Goal: Information Seeking & Learning: Learn about a topic

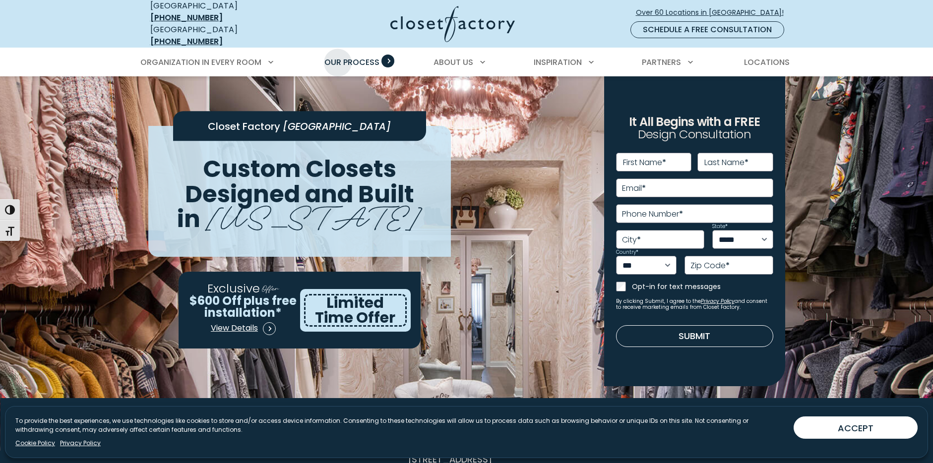
click at [338, 57] on span "Our Process" at bounding box center [351, 62] width 55 height 11
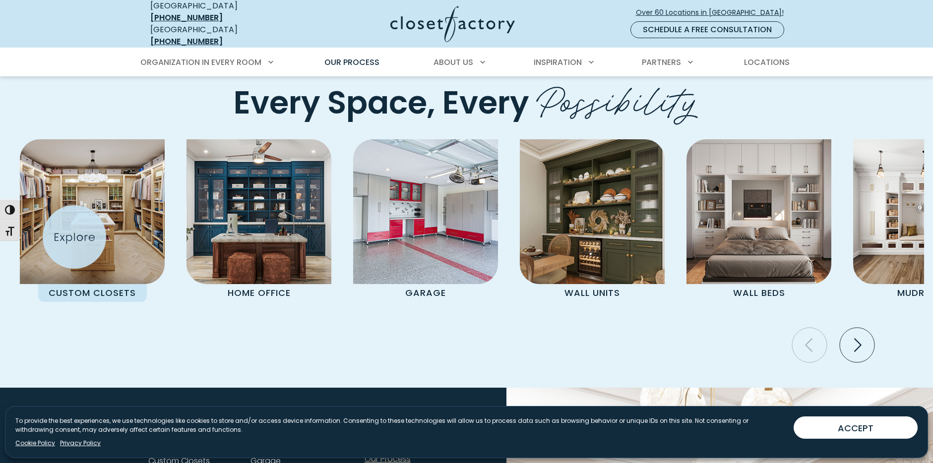
scroll to position [2105, 0]
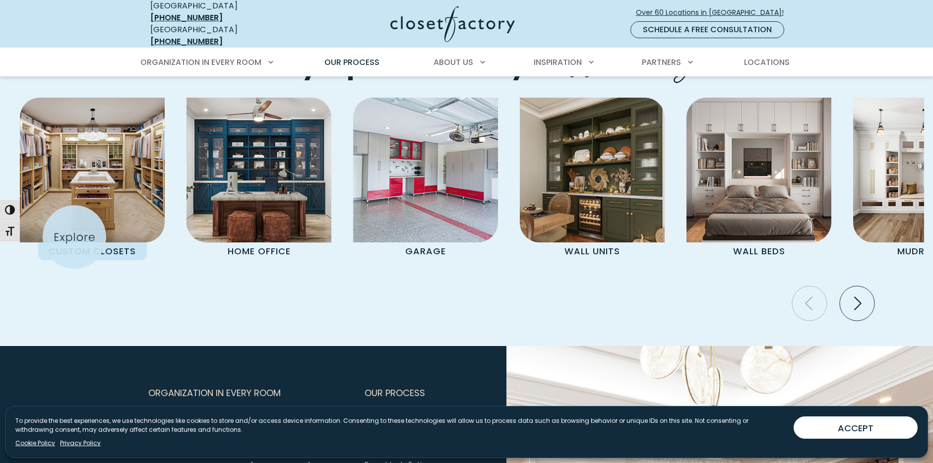
click at [74, 237] on div "Custom Closets" at bounding box center [92, 179] width 145 height 163
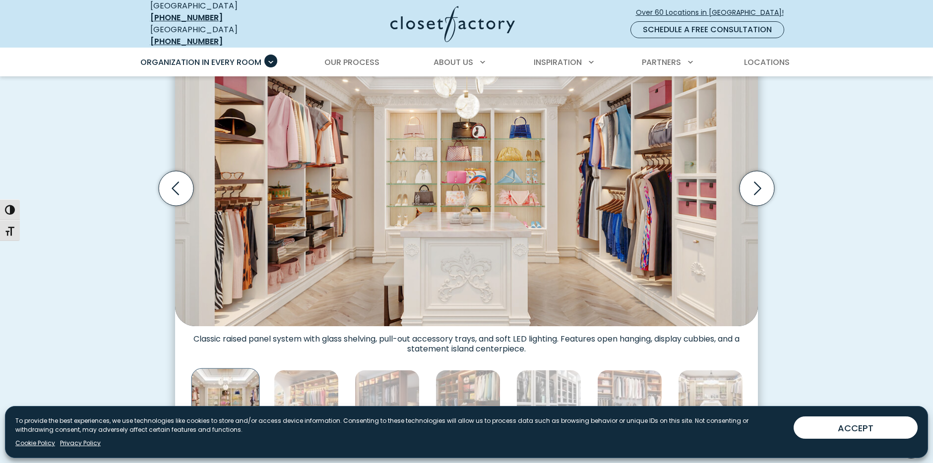
scroll to position [347, 0]
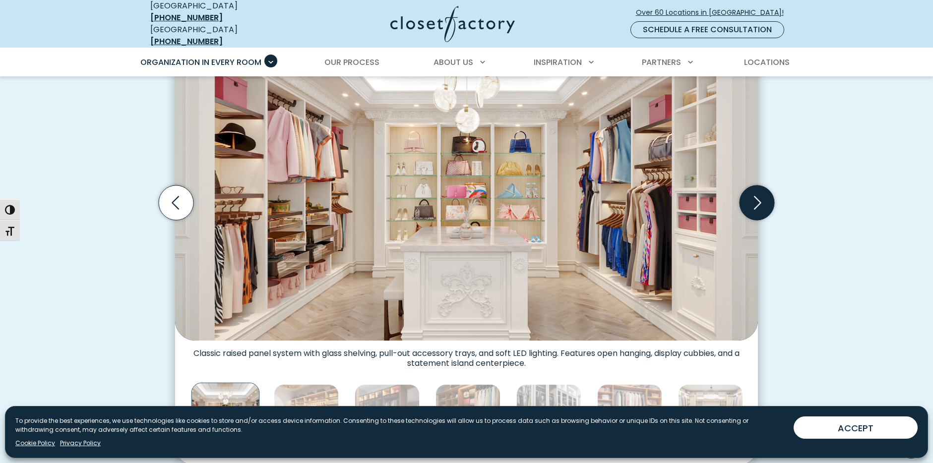
click at [749, 199] on icon "Next slide" at bounding box center [757, 203] width 35 height 35
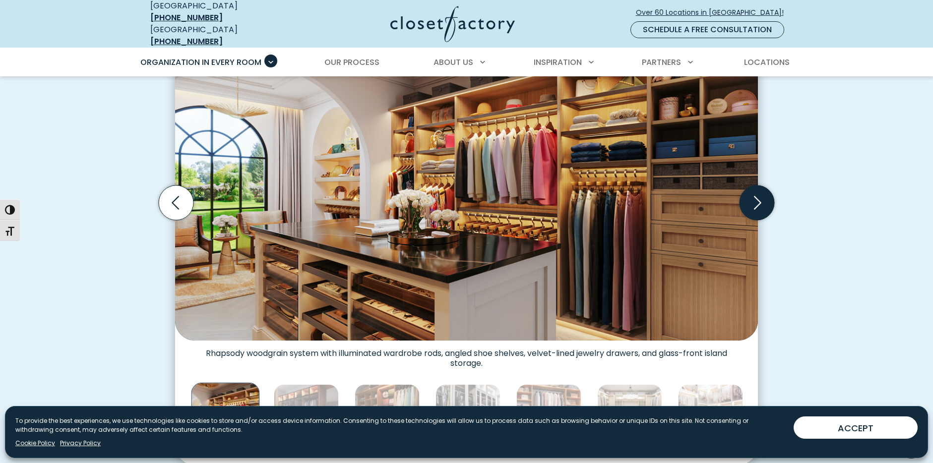
click at [749, 199] on icon "Next slide" at bounding box center [757, 203] width 35 height 35
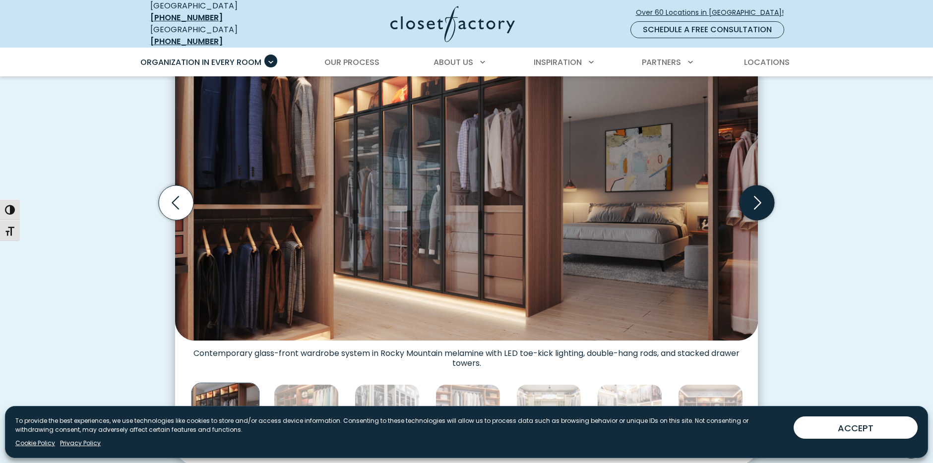
click at [749, 199] on icon "Next slide" at bounding box center [757, 203] width 35 height 35
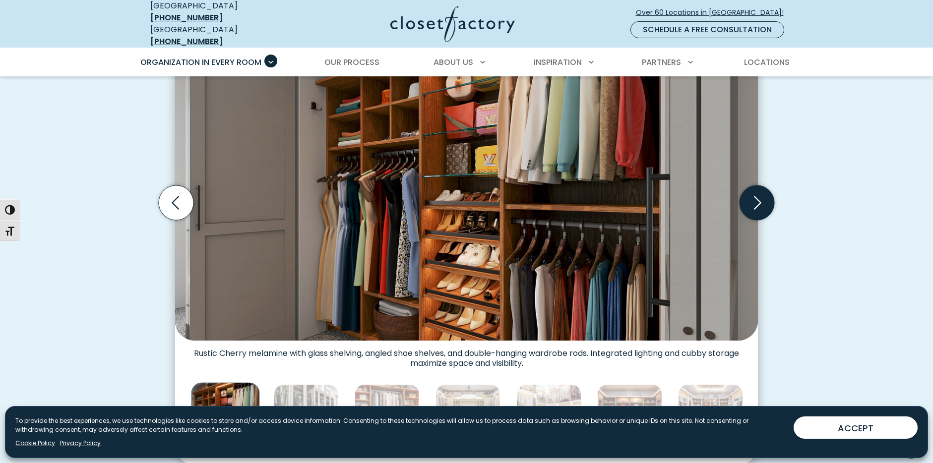
click at [749, 199] on icon "Next slide" at bounding box center [757, 203] width 35 height 35
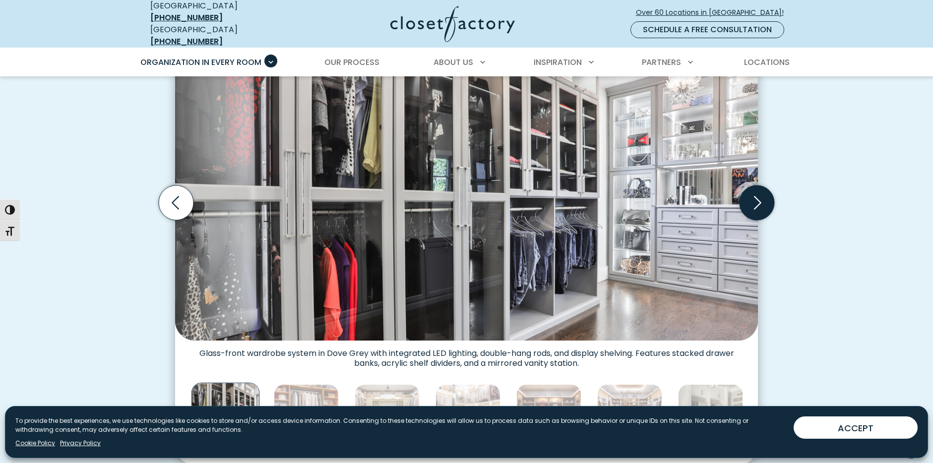
click at [749, 199] on icon "Next slide" at bounding box center [757, 203] width 35 height 35
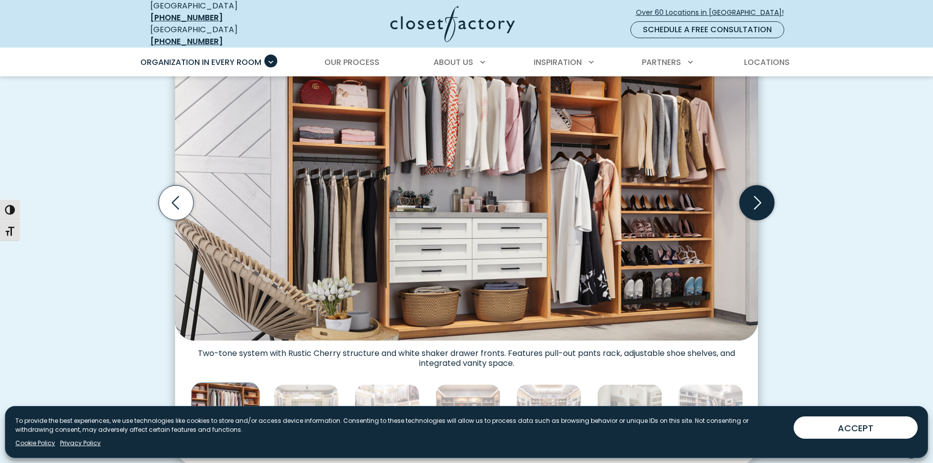
click at [749, 199] on icon "Next slide" at bounding box center [757, 203] width 35 height 35
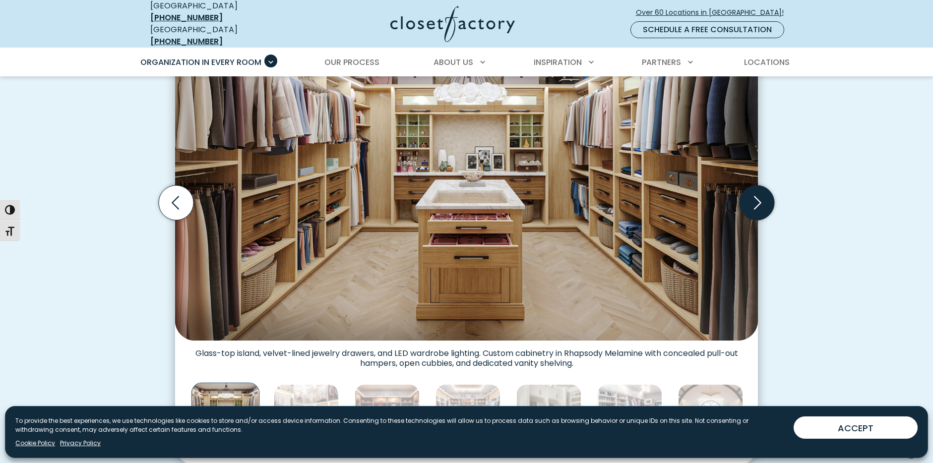
click at [749, 199] on icon "Next slide" at bounding box center [757, 203] width 35 height 35
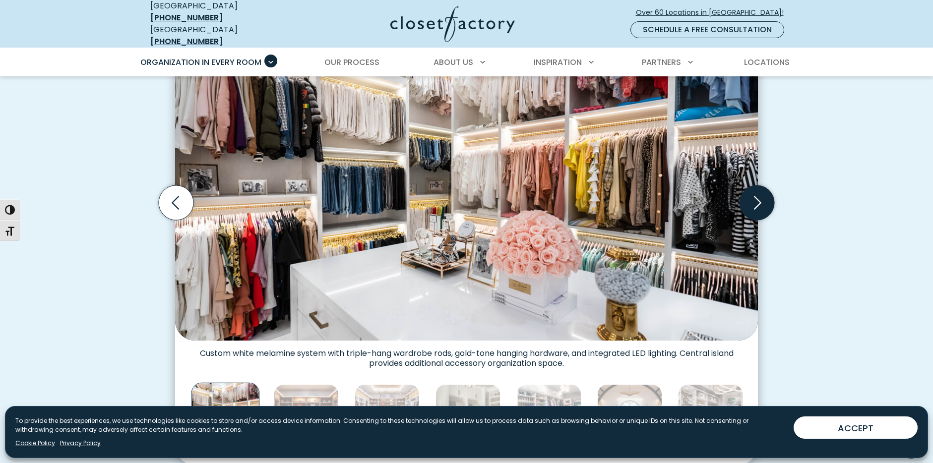
click at [749, 199] on icon "Next slide" at bounding box center [757, 203] width 35 height 35
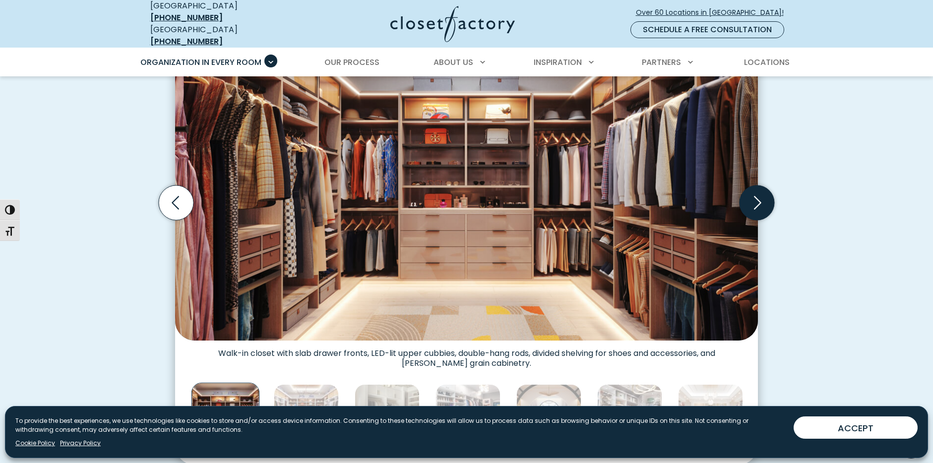
click at [749, 199] on icon "Next slide" at bounding box center [757, 203] width 35 height 35
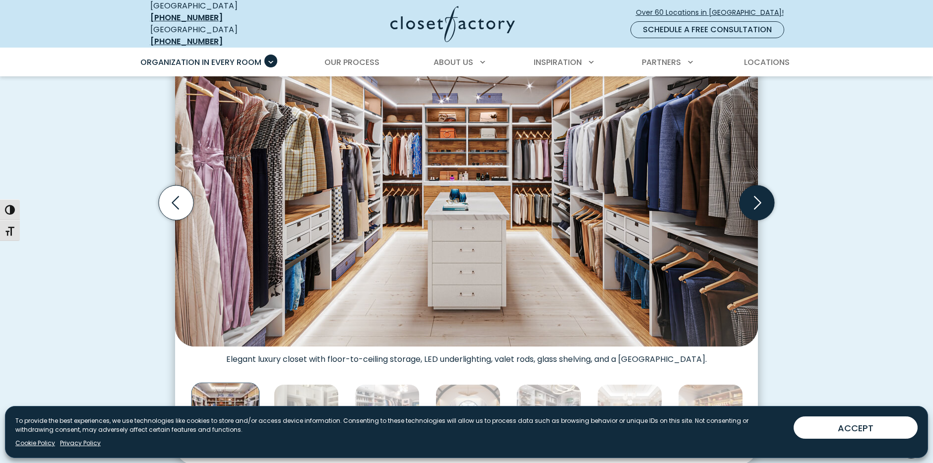
click at [749, 199] on icon "Next slide" at bounding box center [757, 203] width 35 height 35
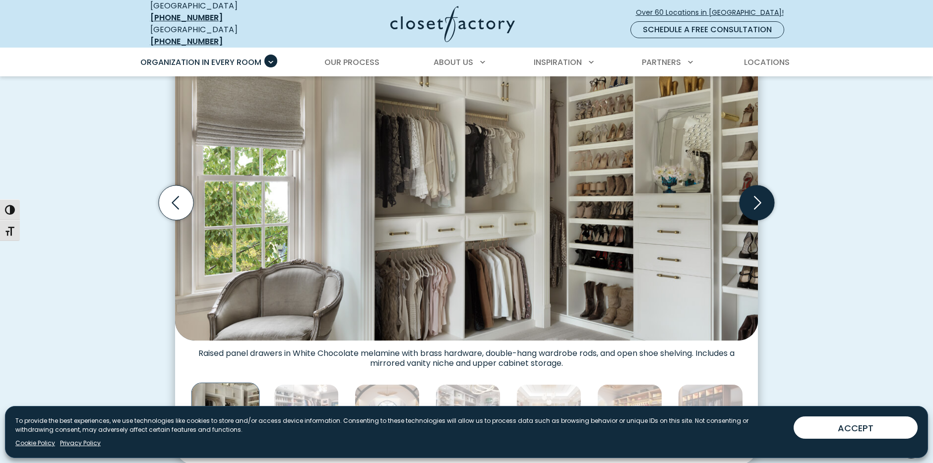
click at [749, 199] on icon "Next slide" at bounding box center [757, 203] width 35 height 35
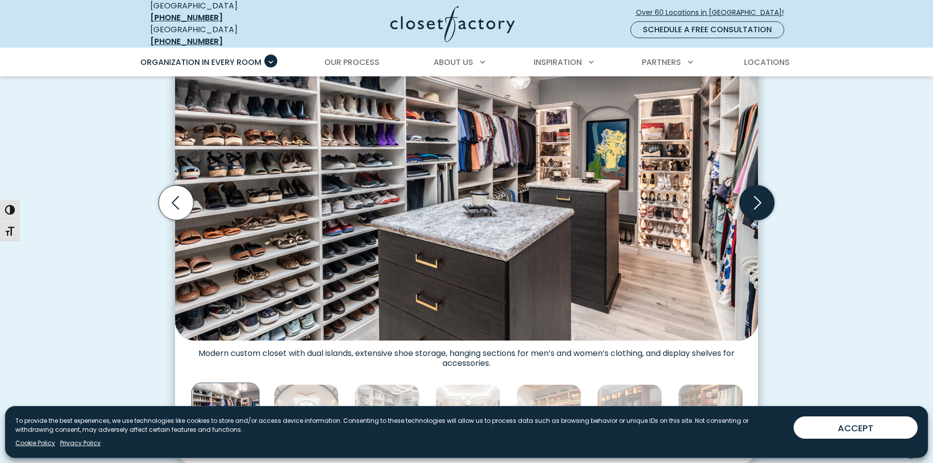
click at [749, 199] on icon "Next slide" at bounding box center [757, 203] width 35 height 35
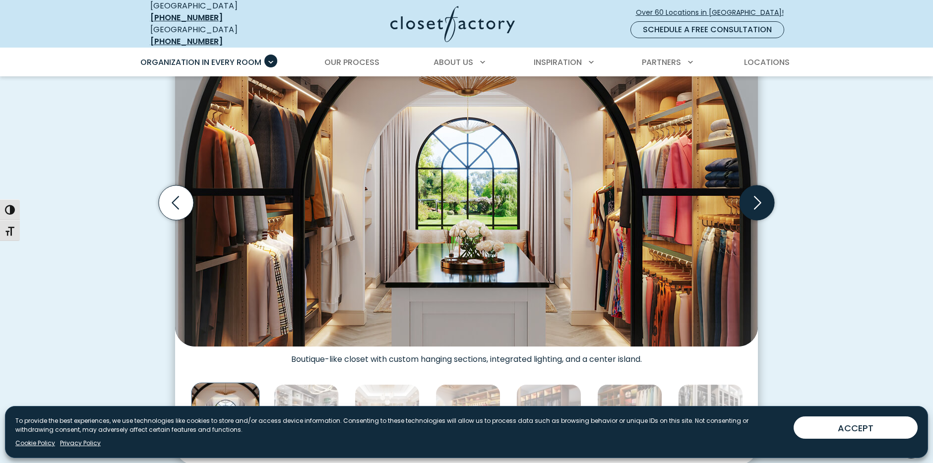
click at [749, 199] on icon "Next slide" at bounding box center [757, 203] width 35 height 35
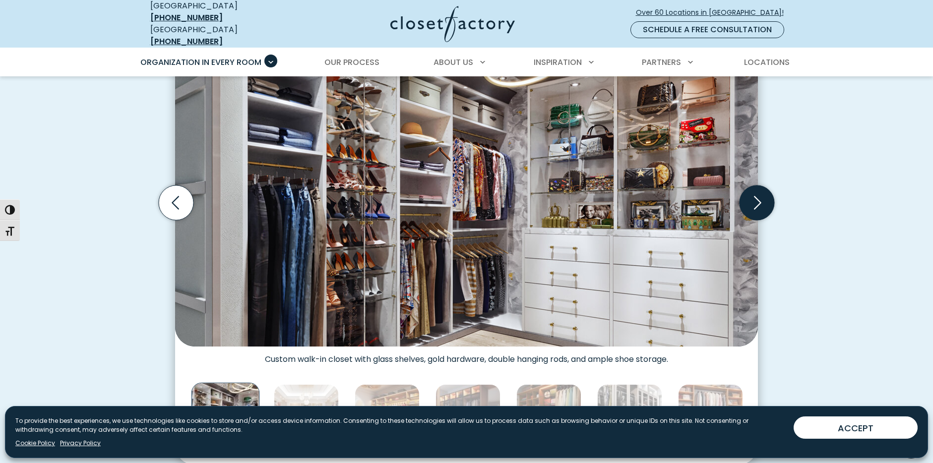
click at [749, 199] on icon "Next slide" at bounding box center [757, 203] width 35 height 35
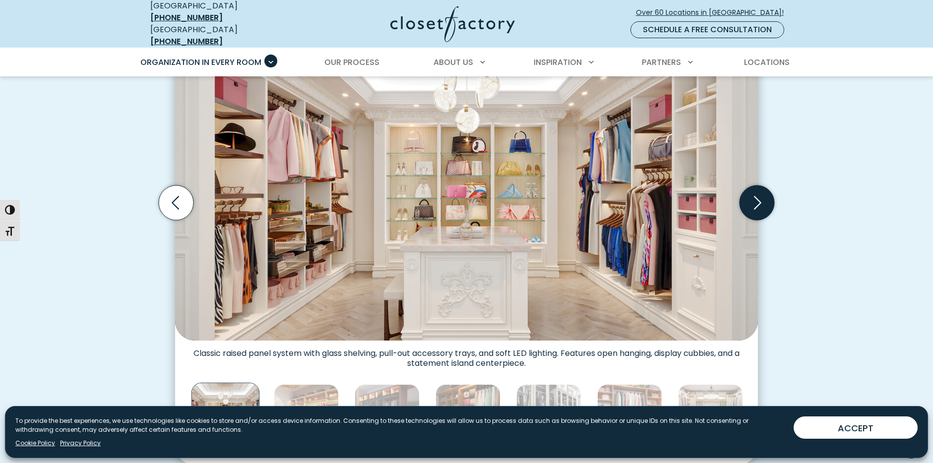
click at [749, 199] on icon "Next slide" at bounding box center [757, 203] width 35 height 35
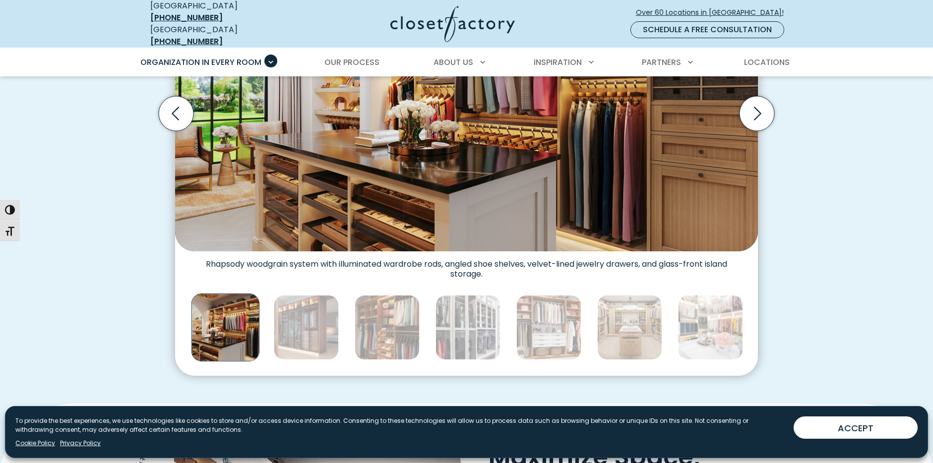
scroll to position [446, 0]
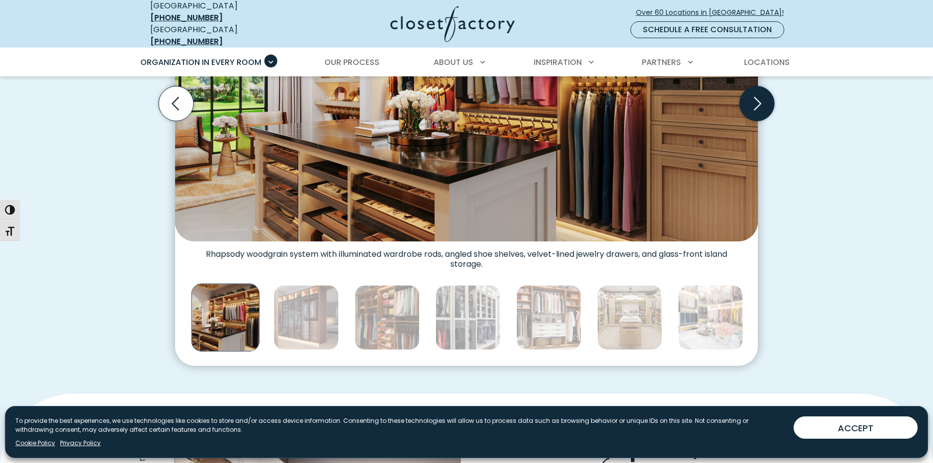
click at [746, 96] on icon "Next slide" at bounding box center [757, 103] width 35 height 35
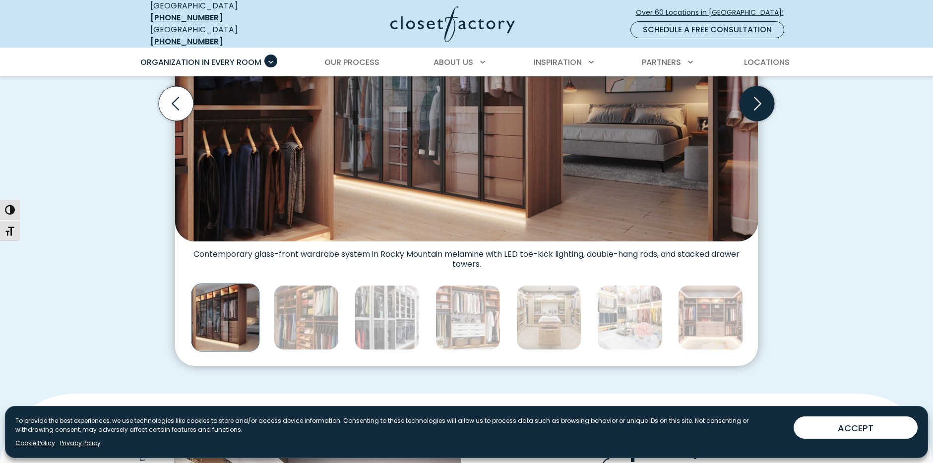
click at [746, 96] on icon "Next slide" at bounding box center [757, 103] width 35 height 35
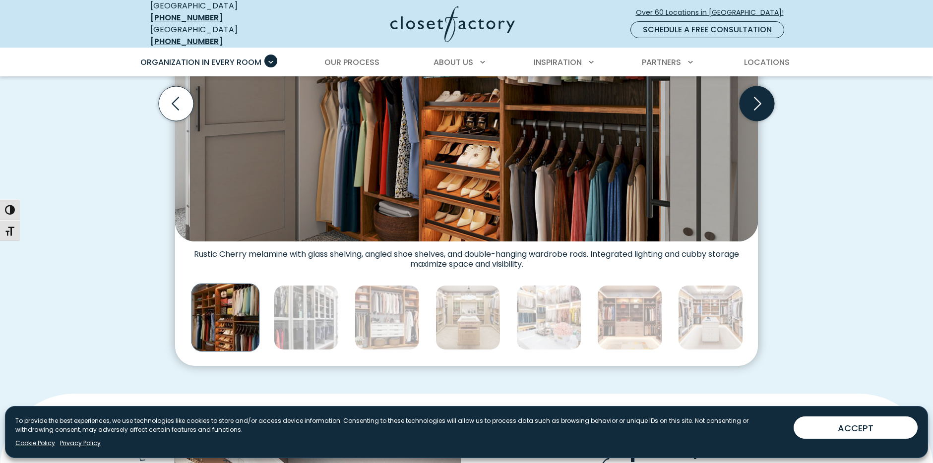
click at [746, 96] on icon "Next slide" at bounding box center [757, 103] width 35 height 35
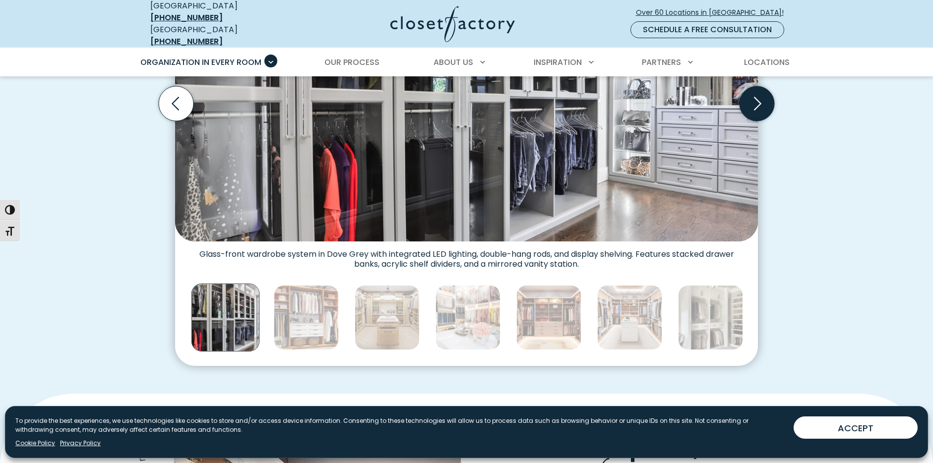
click at [746, 96] on icon "Next slide" at bounding box center [757, 103] width 35 height 35
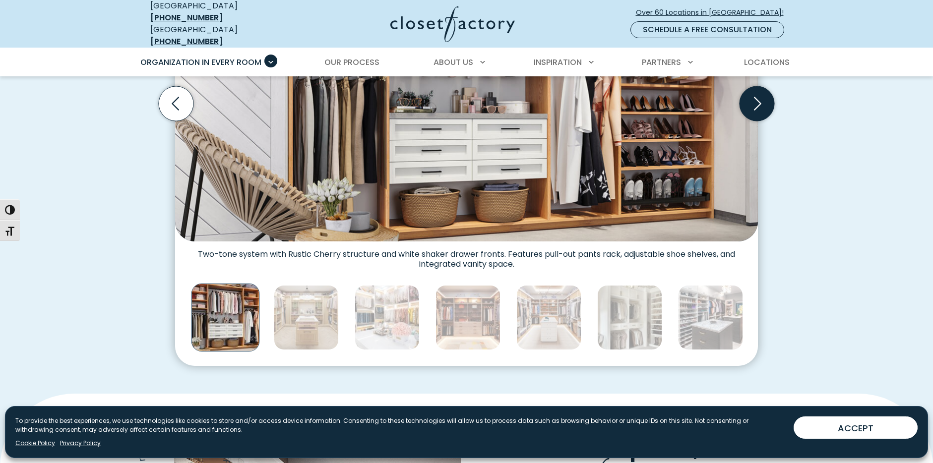
click at [746, 96] on icon "Next slide" at bounding box center [757, 103] width 35 height 35
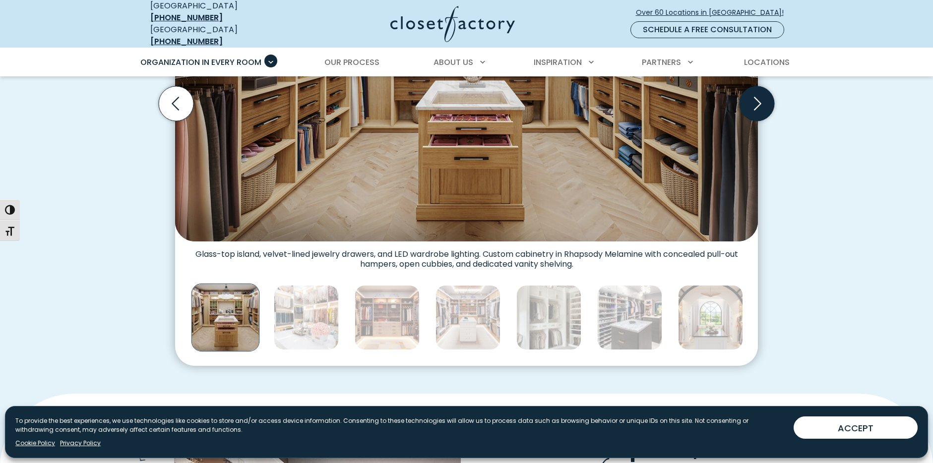
click at [746, 96] on icon "Next slide" at bounding box center [757, 103] width 35 height 35
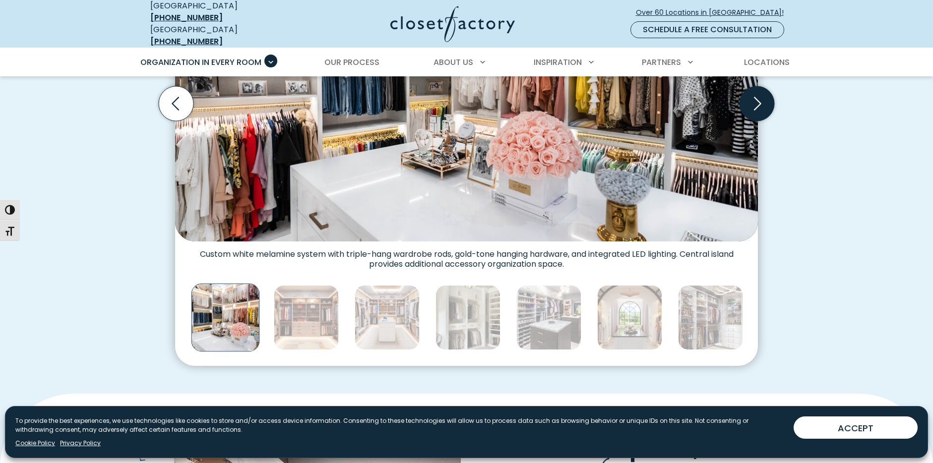
click at [746, 96] on icon "Next slide" at bounding box center [757, 103] width 35 height 35
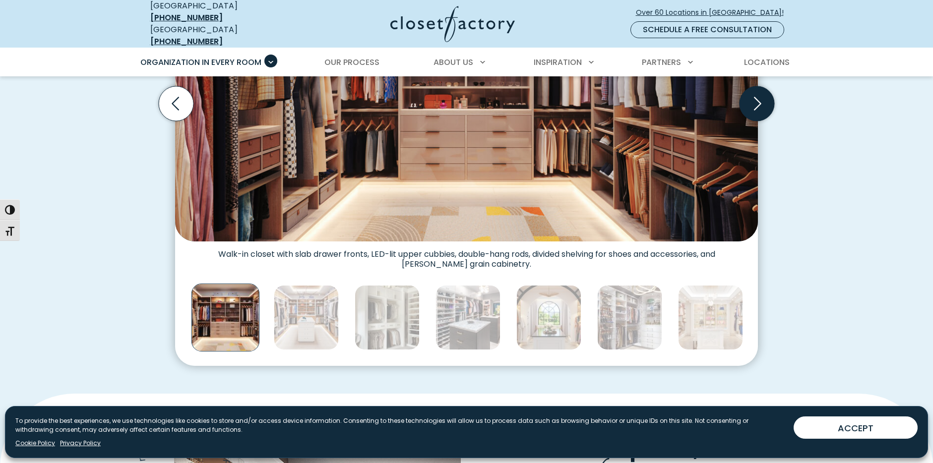
click at [746, 96] on icon "Next slide" at bounding box center [757, 103] width 35 height 35
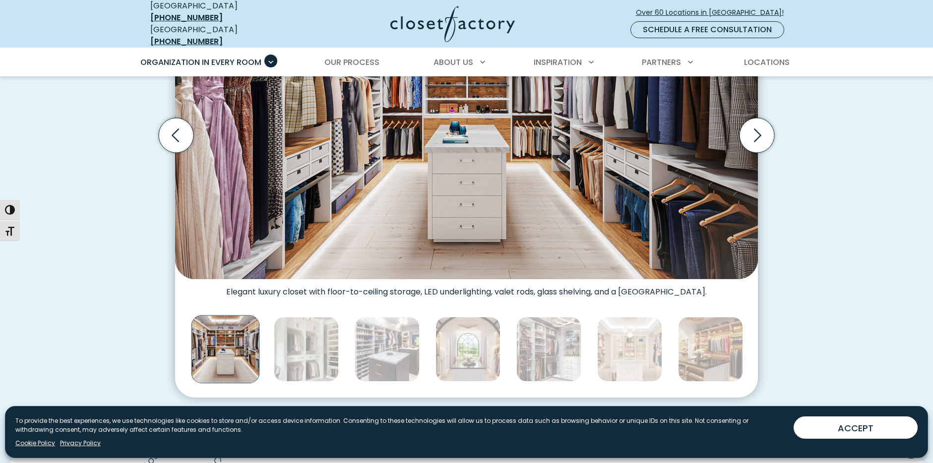
scroll to position [397, 0]
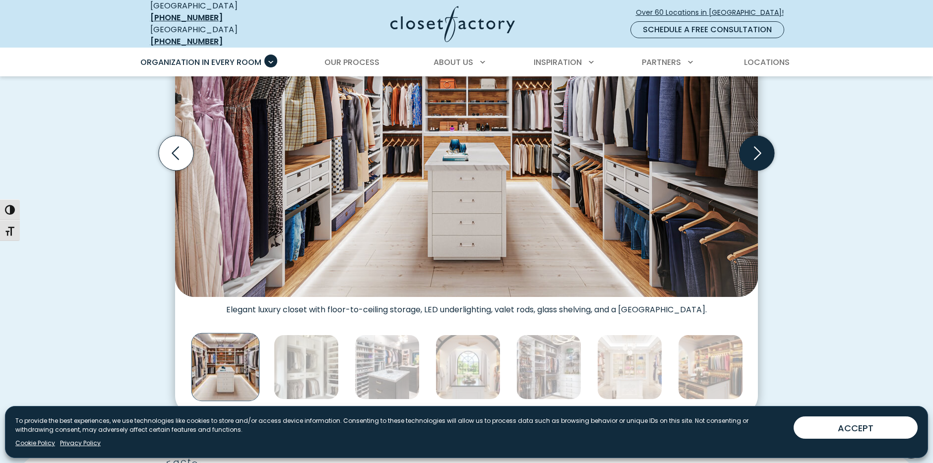
click at [758, 140] on icon "Next slide" at bounding box center [757, 153] width 35 height 35
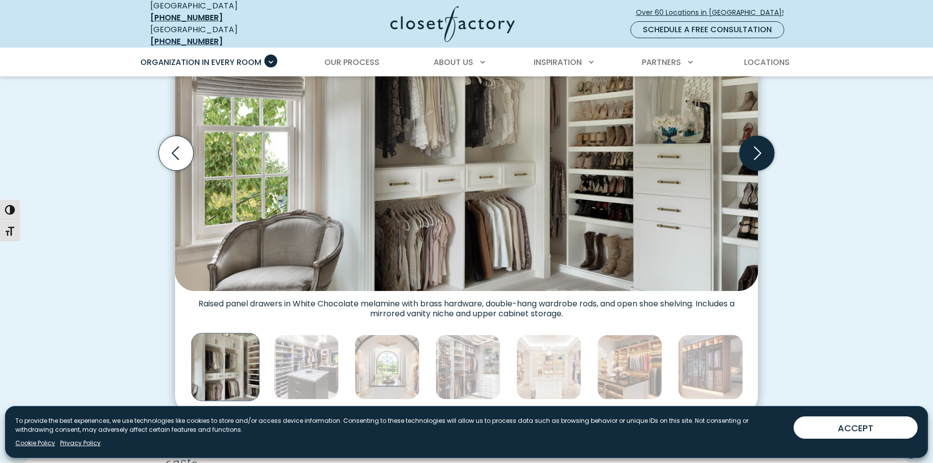
click at [758, 140] on icon "Next slide" at bounding box center [757, 153] width 35 height 35
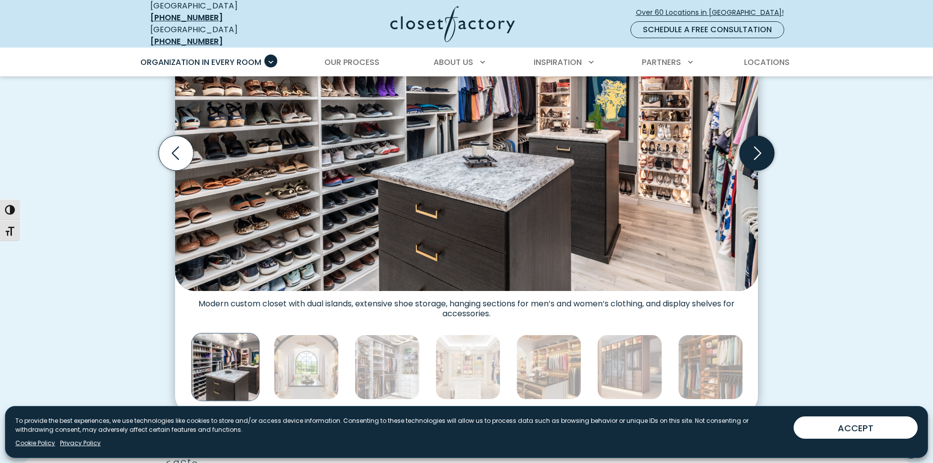
click at [758, 140] on icon "Next slide" at bounding box center [757, 153] width 35 height 35
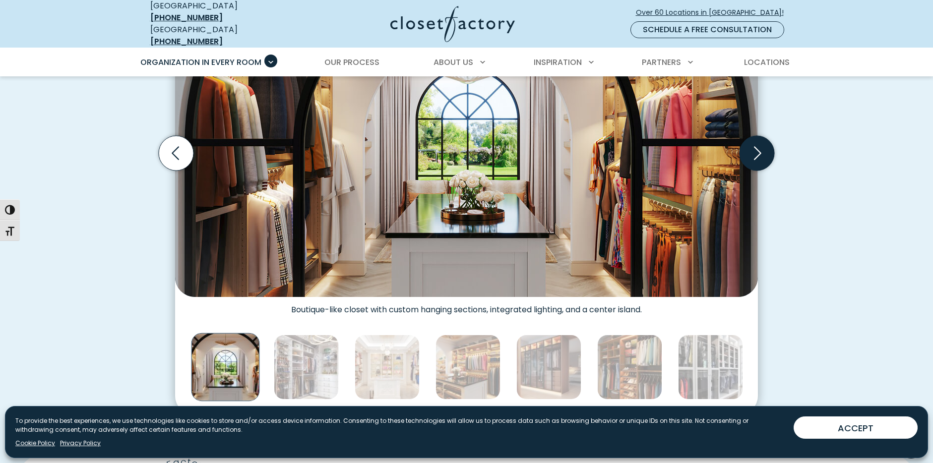
click at [758, 140] on icon "Next slide" at bounding box center [757, 153] width 35 height 35
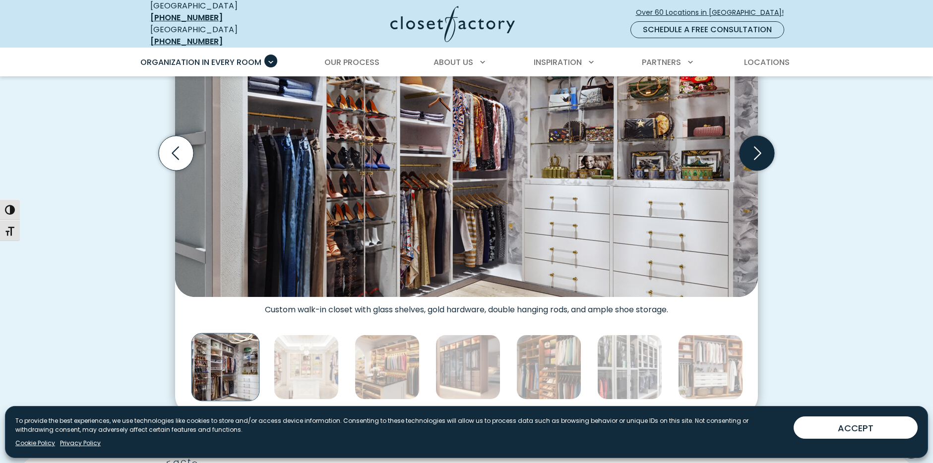
click at [758, 140] on icon "Next slide" at bounding box center [757, 153] width 35 height 35
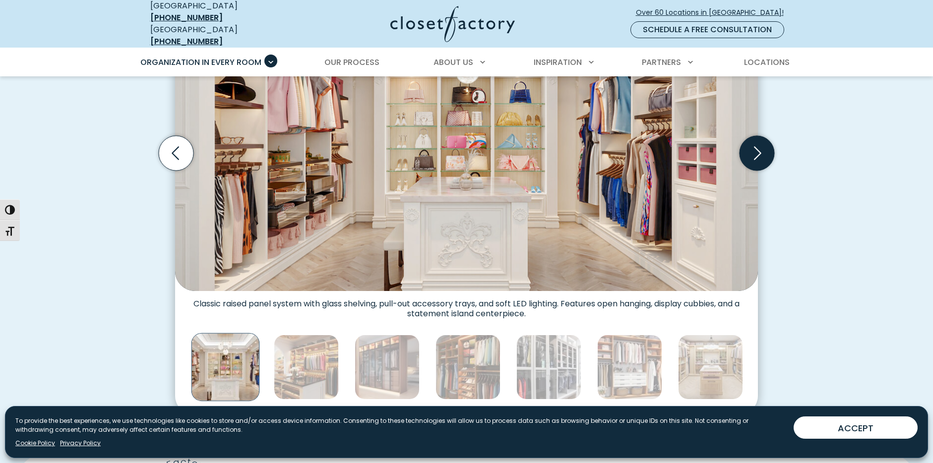
click at [759, 139] on icon "Next slide" at bounding box center [757, 153] width 35 height 35
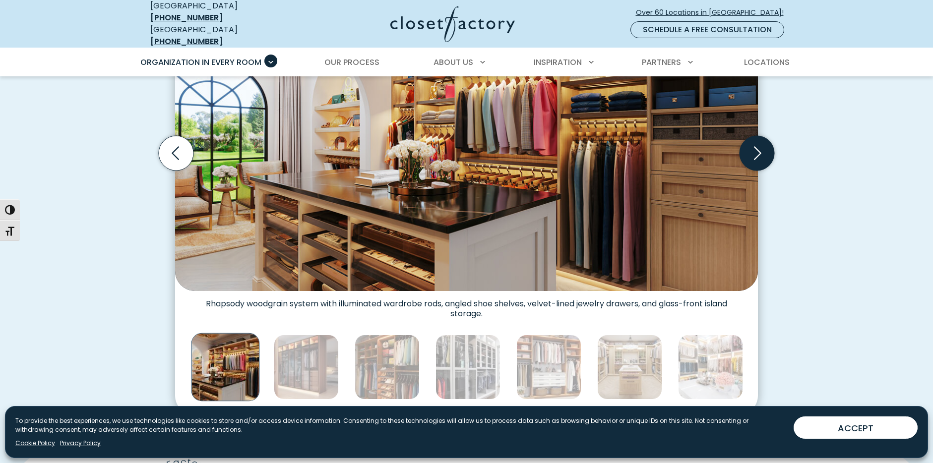
click at [759, 139] on icon "Next slide" at bounding box center [757, 153] width 35 height 35
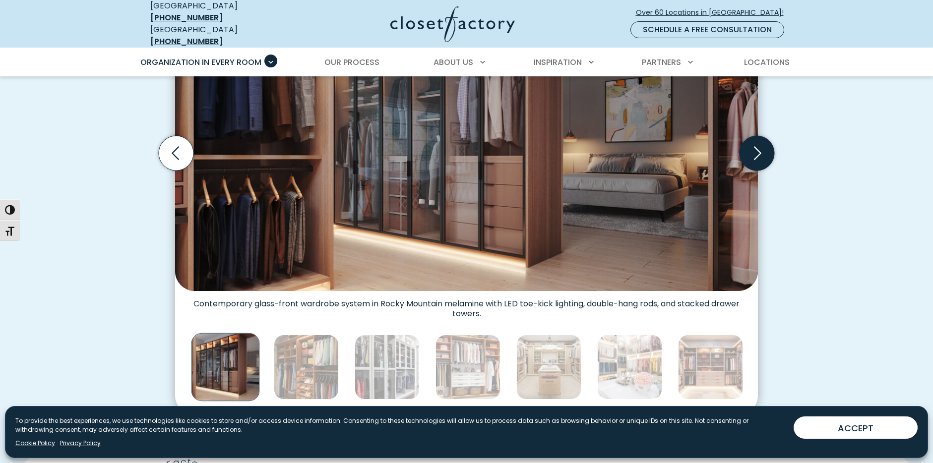
click at [759, 139] on icon "Next slide" at bounding box center [757, 153] width 35 height 35
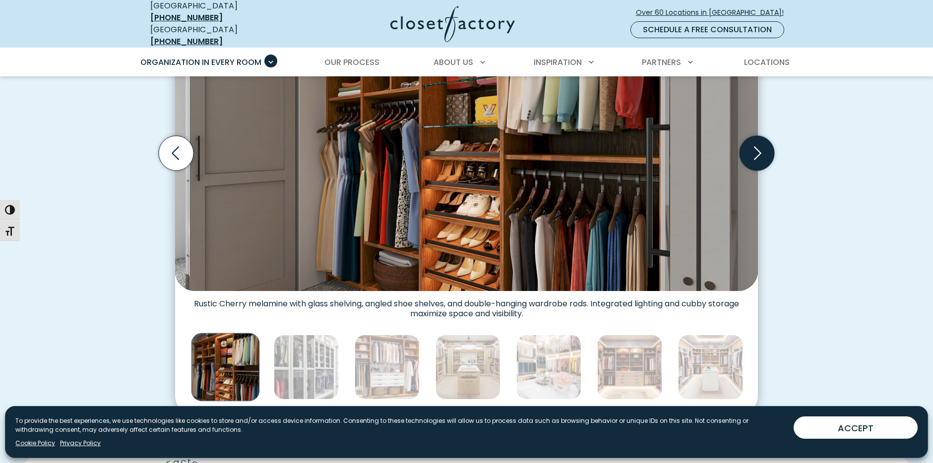
click at [759, 139] on icon "Next slide" at bounding box center [757, 153] width 35 height 35
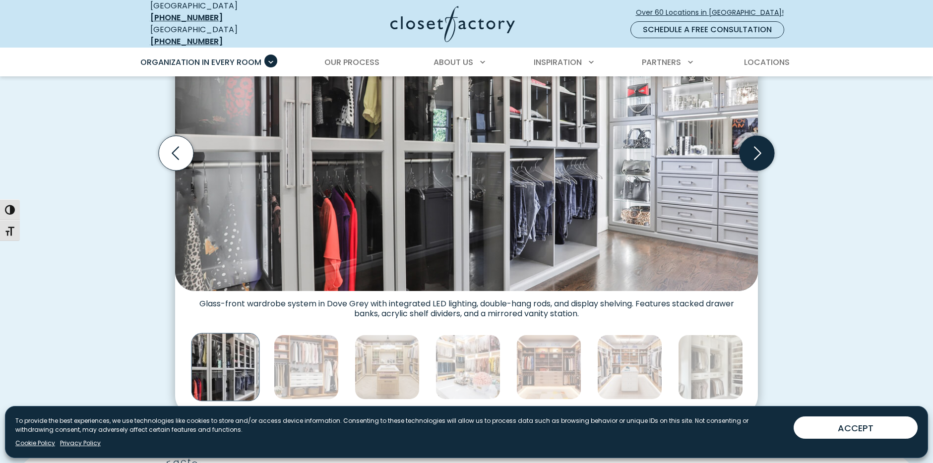
click at [759, 139] on icon "Next slide" at bounding box center [757, 153] width 35 height 35
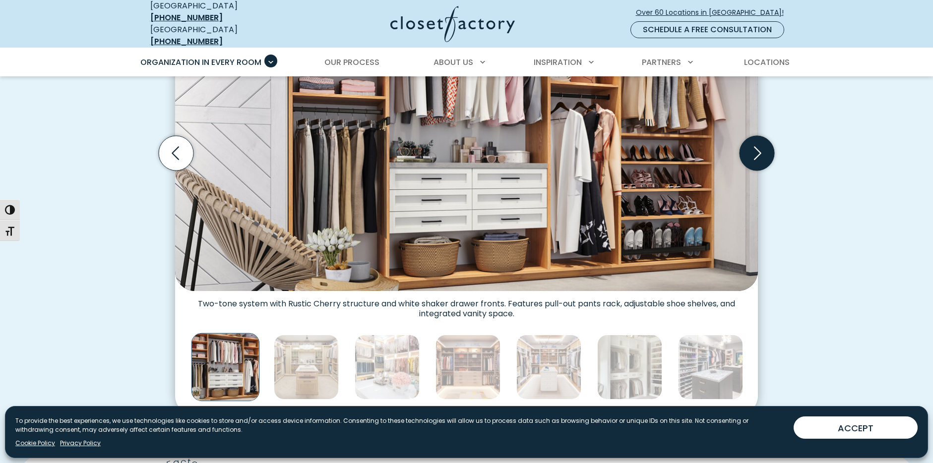
click at [759, 139] on icon "Next slide" at bounding box center [757, 153] width 35 height 35
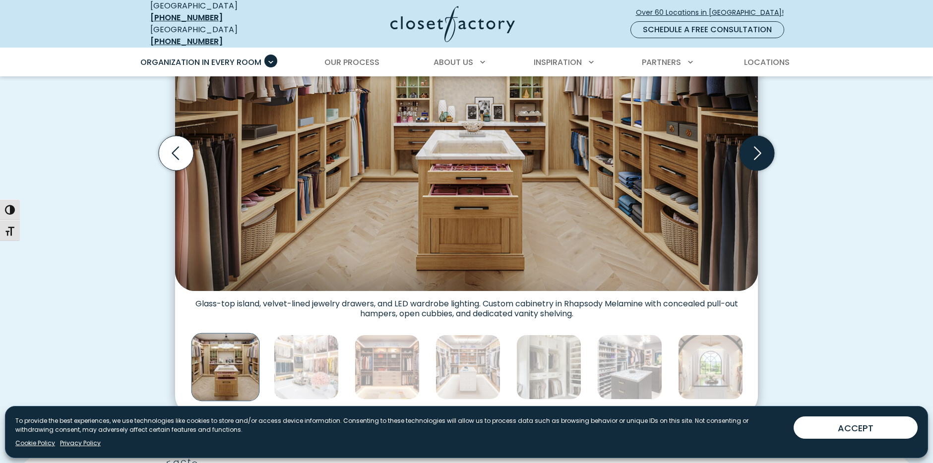
click at [759, 139] on icon "Next slide" at bounding box center [757, 153] width 35 height 35
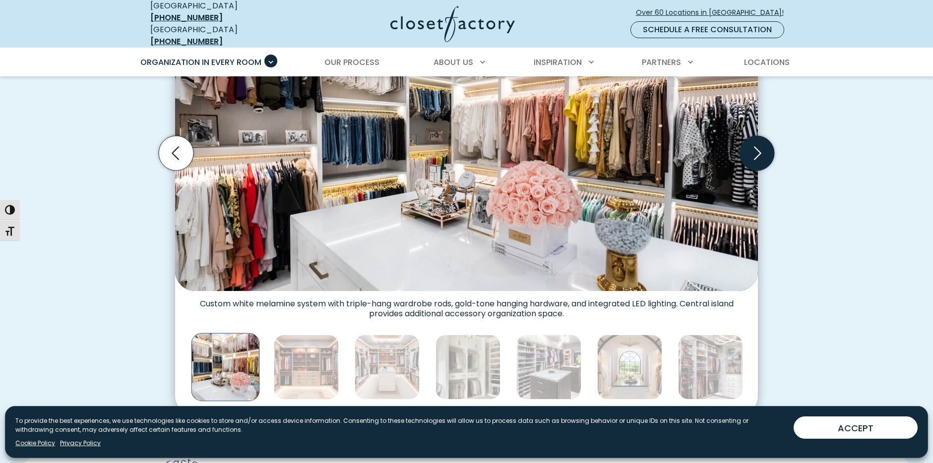
click at [759, 139] on icon "Next slide" at bounding box center [757, 153] width 35 height 35
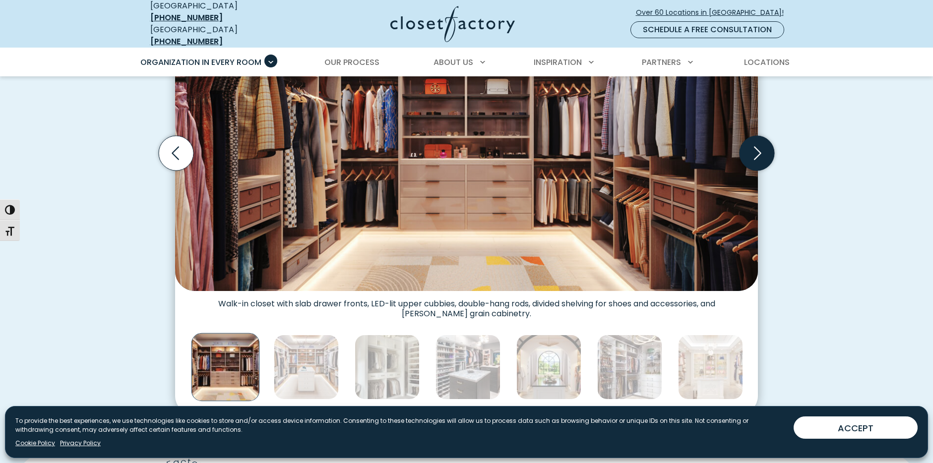
click at [759, 139] on icon "Next slide" at bounding box center [757, 153] width 35 height 35
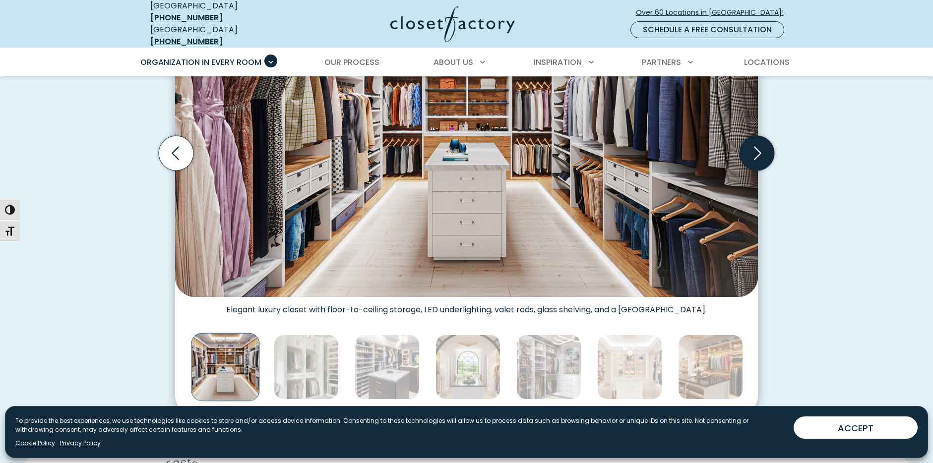
click at [759, 139] on icon "Next slide" at bounding box center [757, 153] width 35 height 35
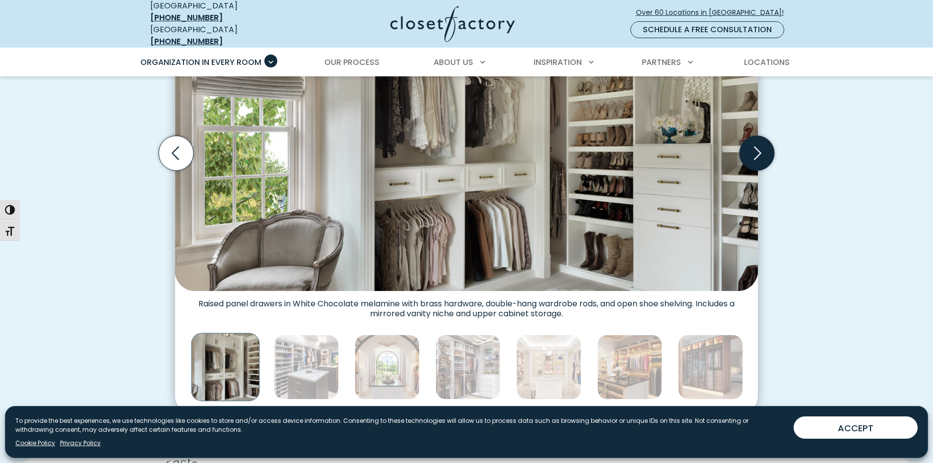
click at [759, 139] on icon "Next slide" at bounding box center [757, 153] width 35 height 35
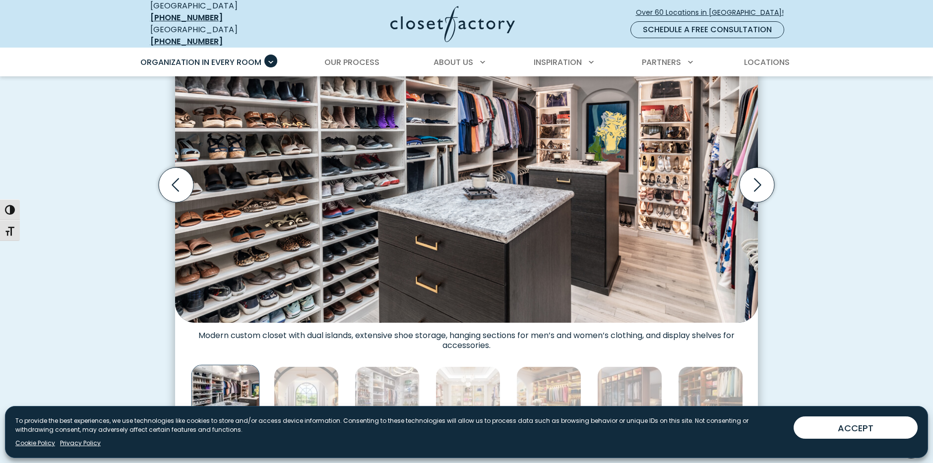
scroll to position [347, 0]
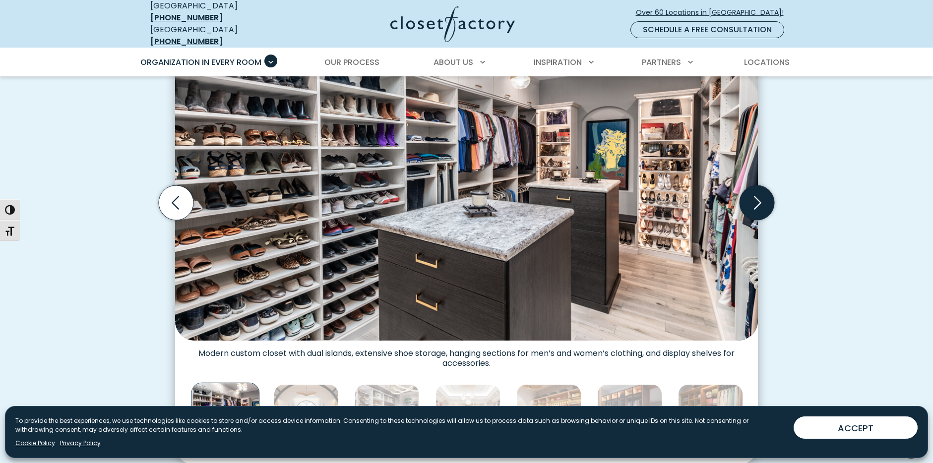
click at [754, 194] on icon "Next slide" at bounding box center [757, 203] width 35 height 35
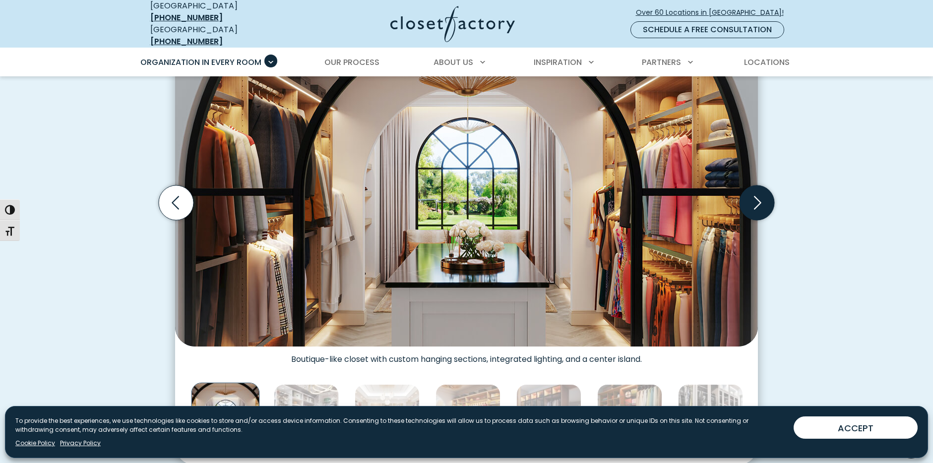
click at [754, 194] on icon "Next slide" at bounding box center [757, 203] width 35 height 35
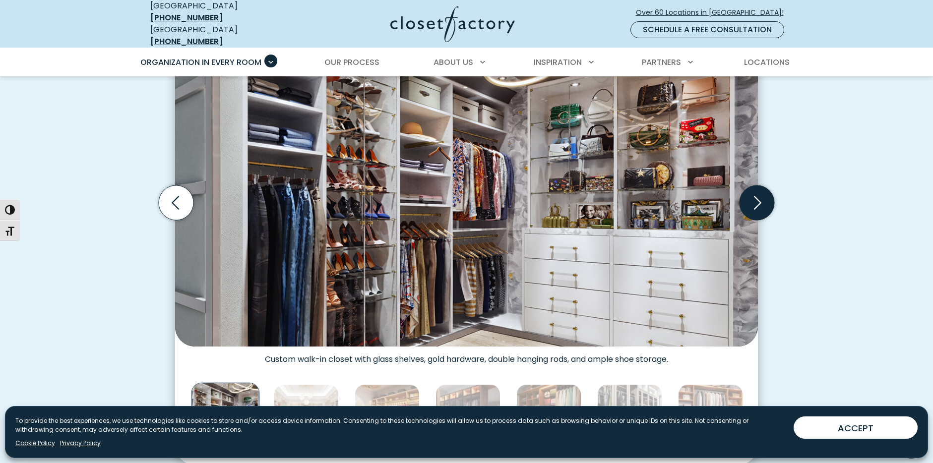
click at [754, 194] on icon "Next slide" at bounding box center [757, 203] width 35 height 35
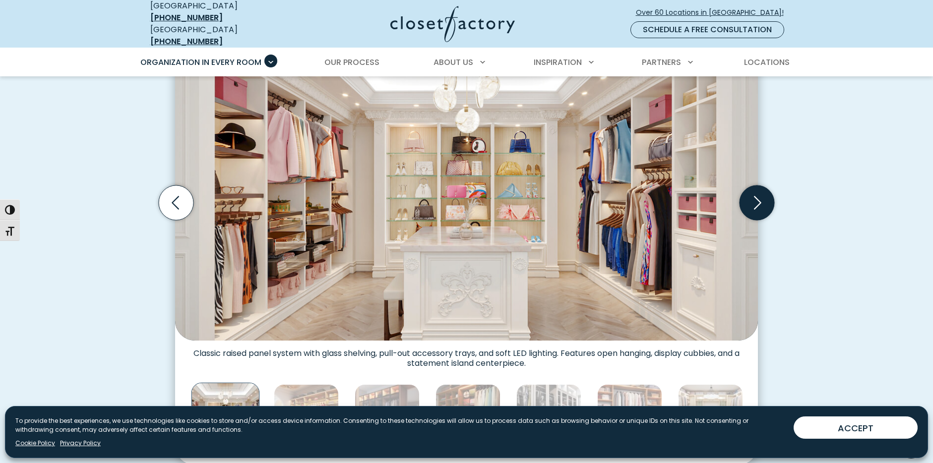
click at [754, 194] on icon "Next slide" at bounding box center [757, 203] width 35 height 35
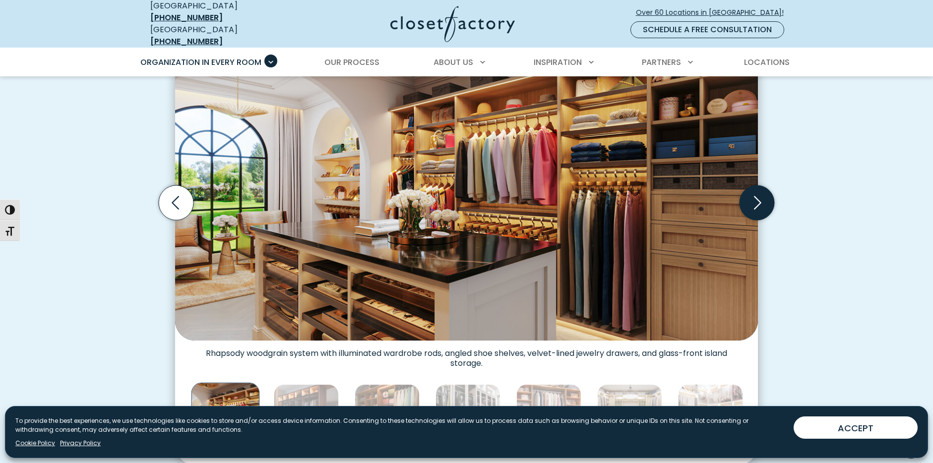
click at [754, 194] on icon "Next slide" at bounding box center [757, 203] width 35 height 35
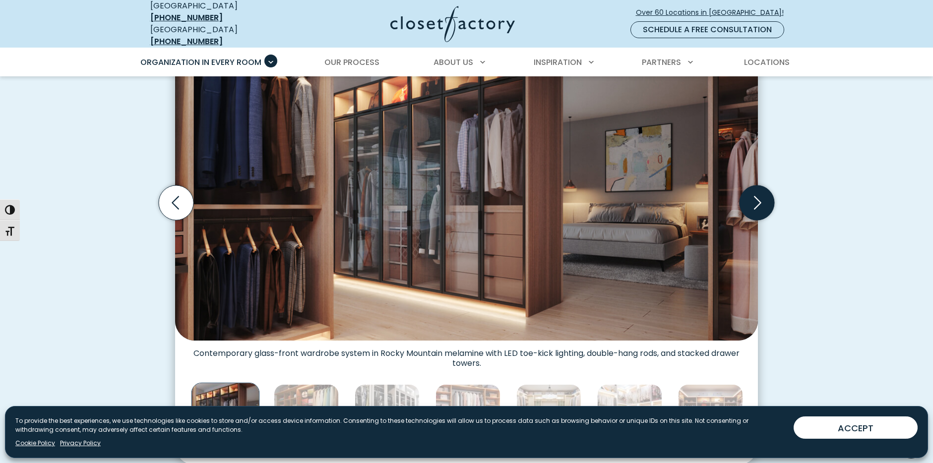
click at [754, 194] on icon "Next slide" at bounding box center [757, 203] width 35 height 35
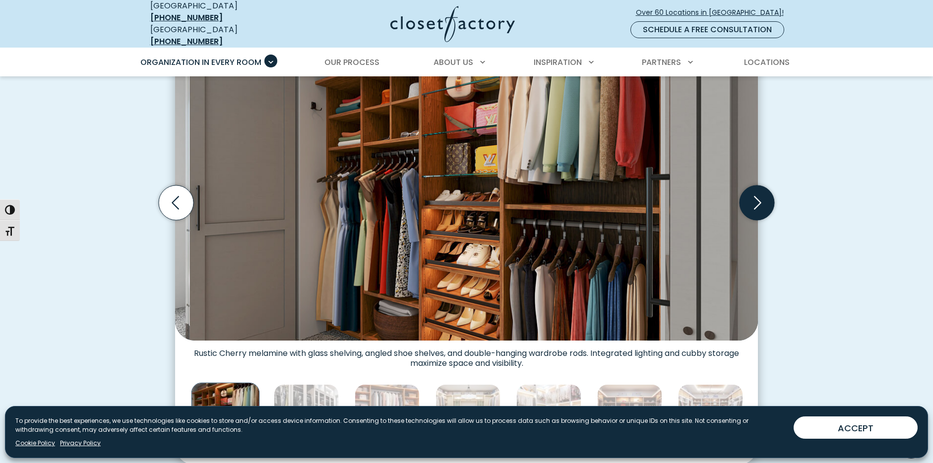
click at [754, 194] on icon "Next slide" at bounding box center [757, 203] width 35 height 35
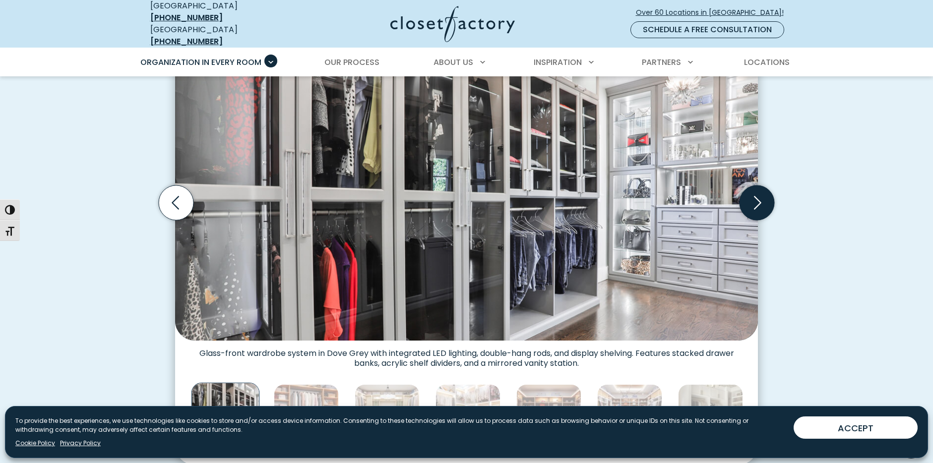
click at [754, 194] on icon "Next slide" at bounding box center [757, 203] width 35 height 35
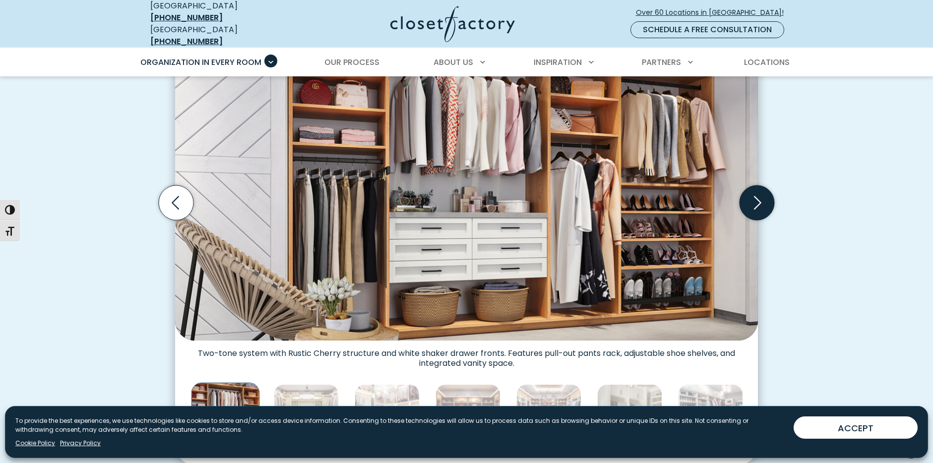
click at [754, 194] on icon "Next slide" at bounding box center [757, 203] width 35 height 35
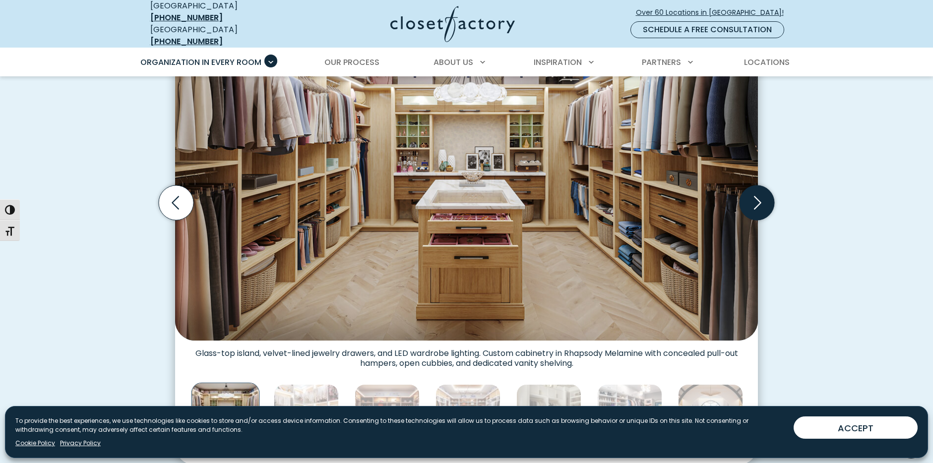
click at [754, 194] on icon "Next slide" at bounding box center [757, 203] width 35 height 35
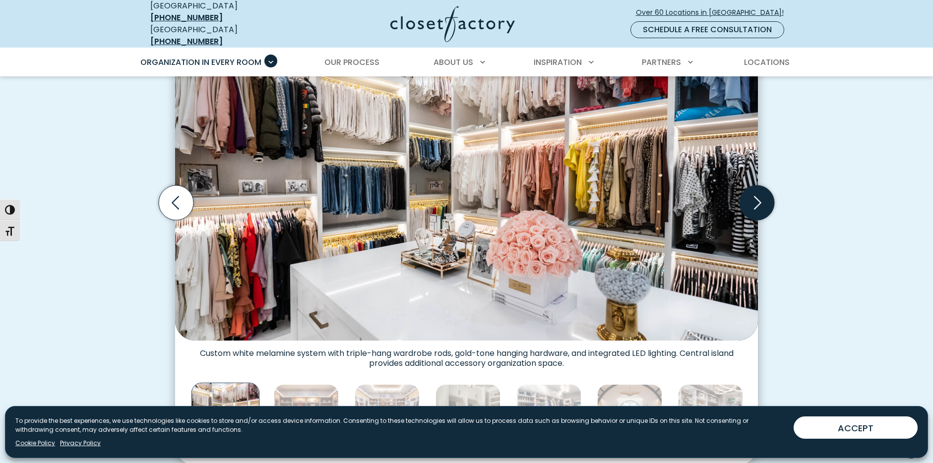
click at [754, 194] on icon "Next slide" at bounding box center [757, 203] width 35 height 35
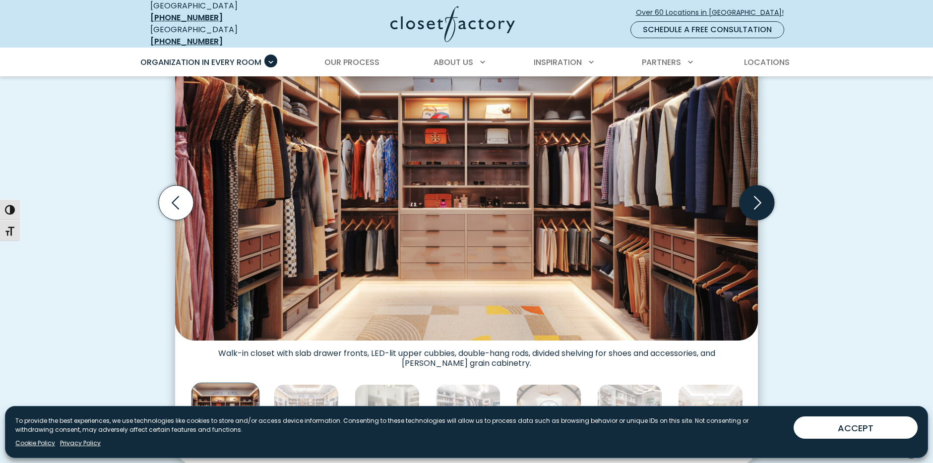
click at [754, 194] on icon "Next slide" at bounding box center [757, 203] width 35 height 35
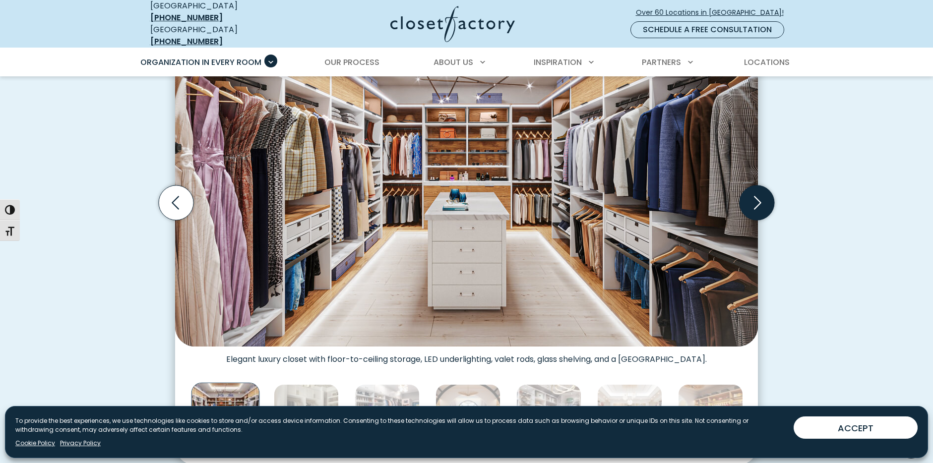
click at [754, 194] on icon "Next slide" at bounding box center [757, 203] width 35 height 35
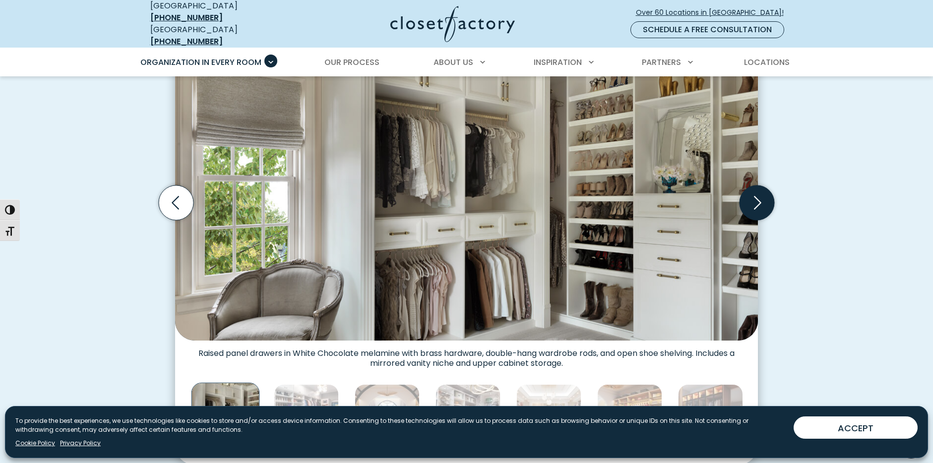
click at [754, 194] on icon "Next slide" at bounding box center [757, 203] width 35 height 35
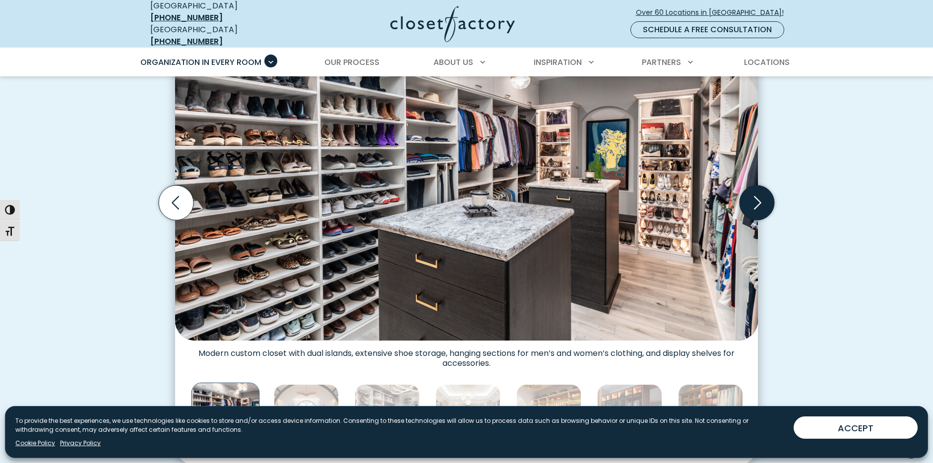
click at [754, 194] on icon "Next slide" at bounding box center [757, 203] width 35 height 35
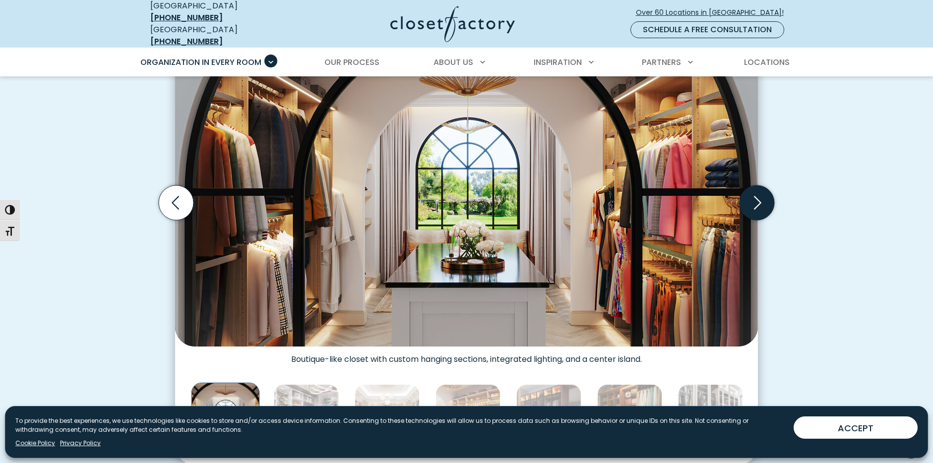
click at [754, 194] on icon "Next slide" at bounding box center [757, 203] width 35 height 35
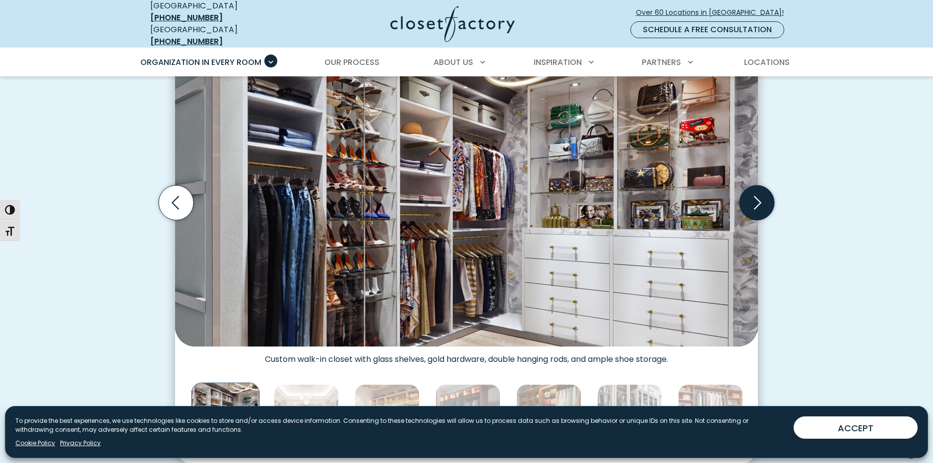
click at [754, 194] on icon "Next slide" at bounding box center [757, 203] width 35 height 35
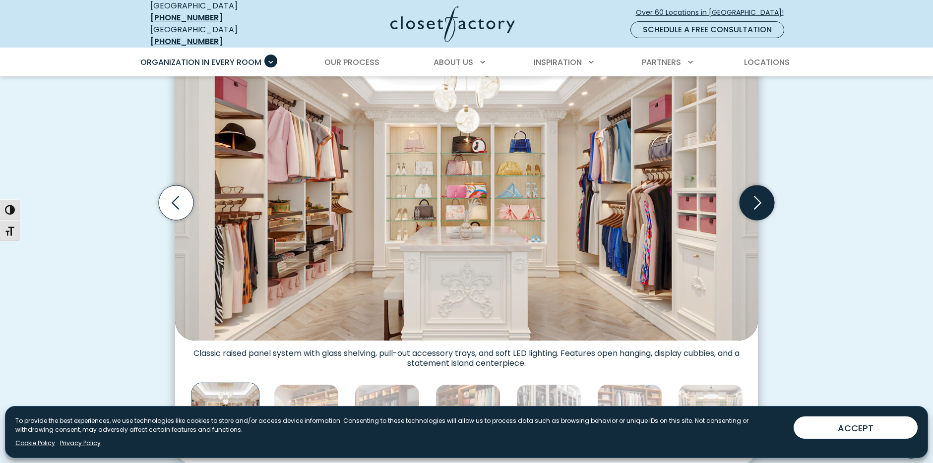
click at [754, 194] on icon "Next slide" at bounding box center [757, 203] width 35 height 35
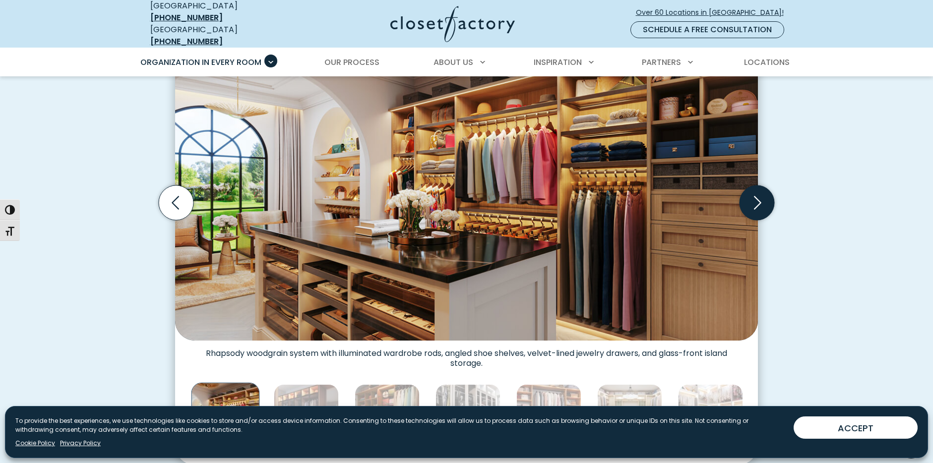
click at [754, 194] on icon "Next slide" at bounding box center [757, 203] width 35 height 35
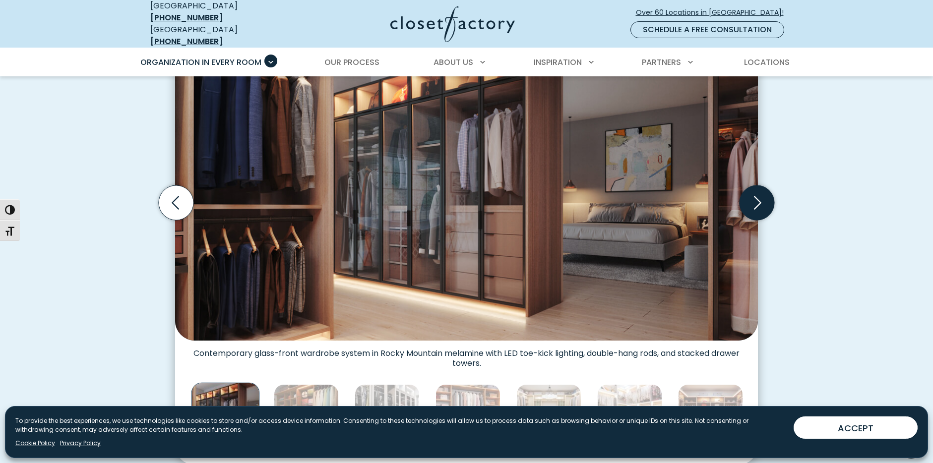
click at [754, 194] on icon "Next slide" at bounding box center [757, 203] width 35 height 35
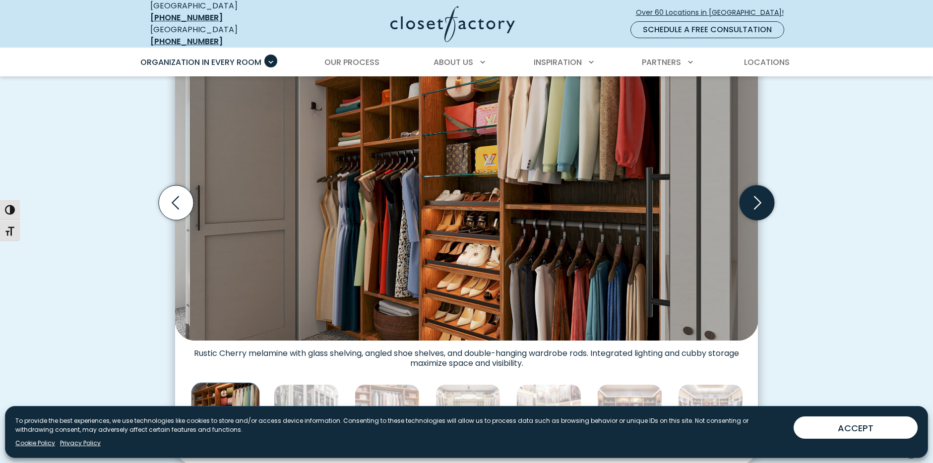
click at [754, 194] on icon "Next slide" at bounding box center [757, 203] width 35 height 35
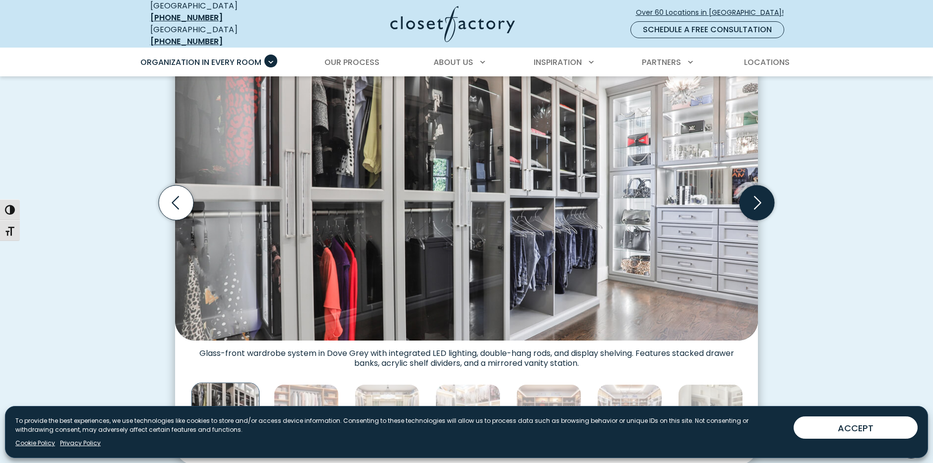
click at [754, 194] on icon "Next slide" at bounding box center [757, 203] width 35 height 35
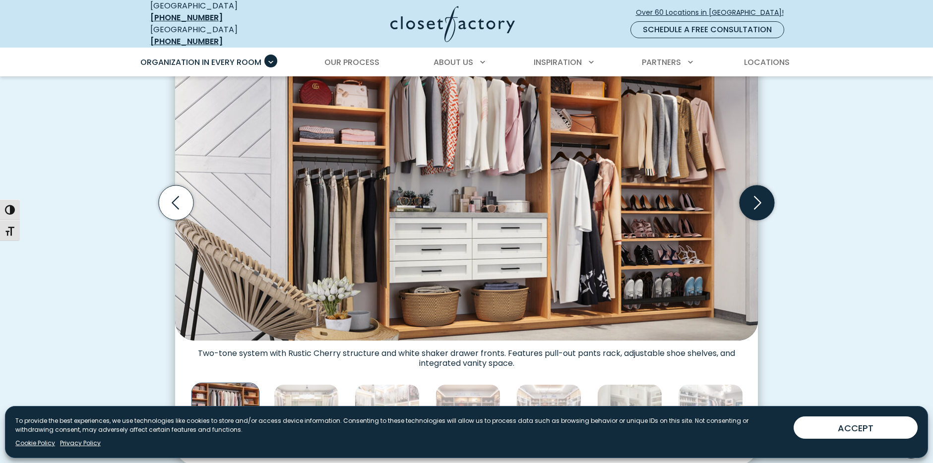
click at [754, 194] on icon "Next slide" at bounding box center [757, 203] width 35 height 35
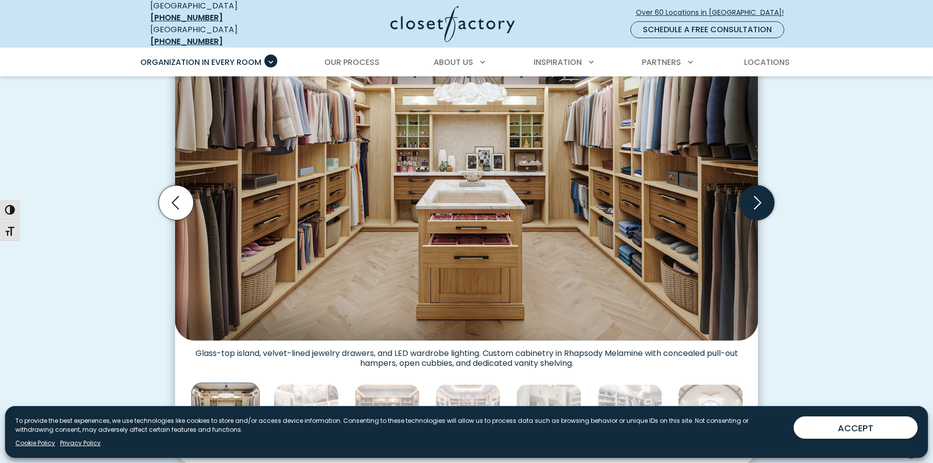
click at [754, 194] on icon "Next slide" at bounding box center [757, 203] width 35 height 35
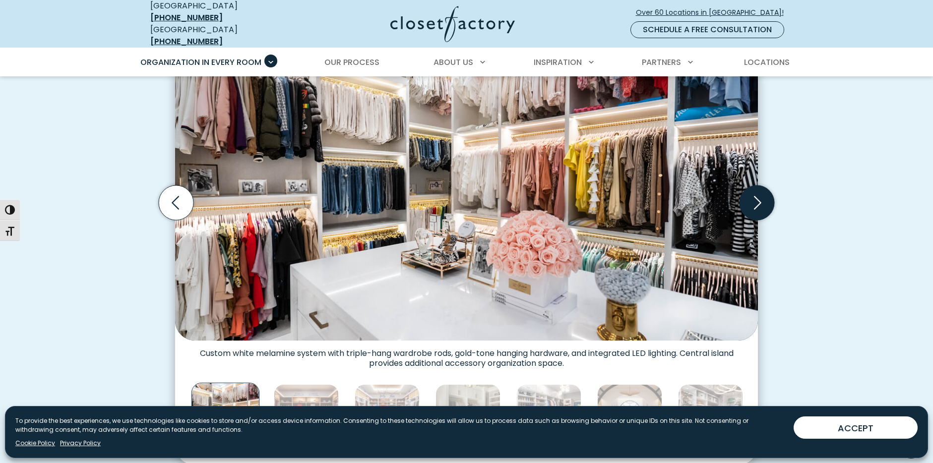
click at [754, 194] on icon "Next slide" at bounding box center [757, 203] width 35 height 35
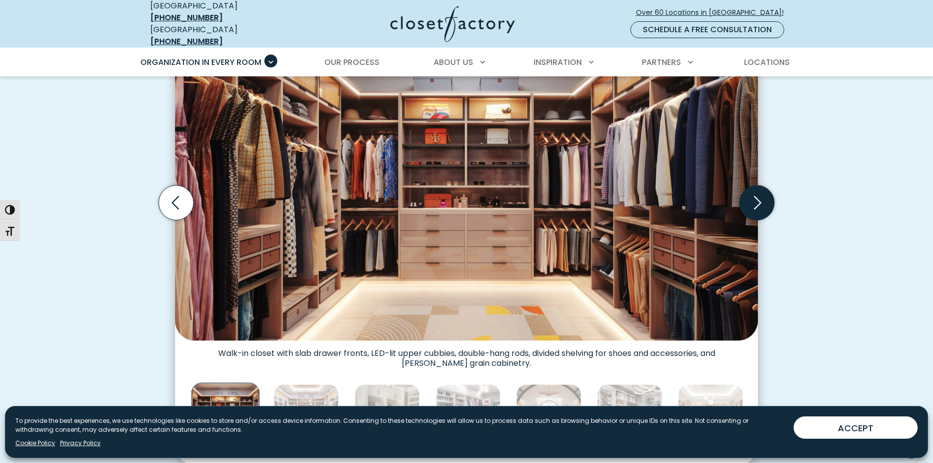
click at [754, 194] on icon "Next slide" at bounding box center [757, 203] width 35 height 35
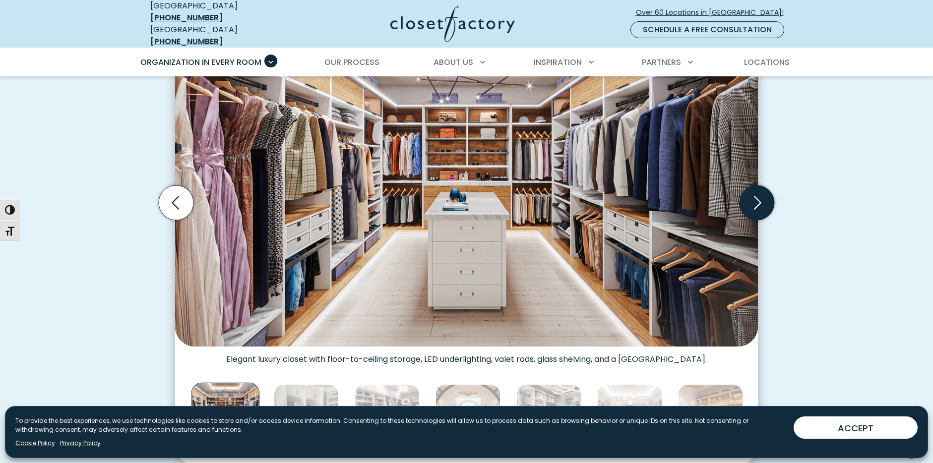
click at [754, 194] on icon "Next slide" at bounding box center [757, 203] width 35 height 35
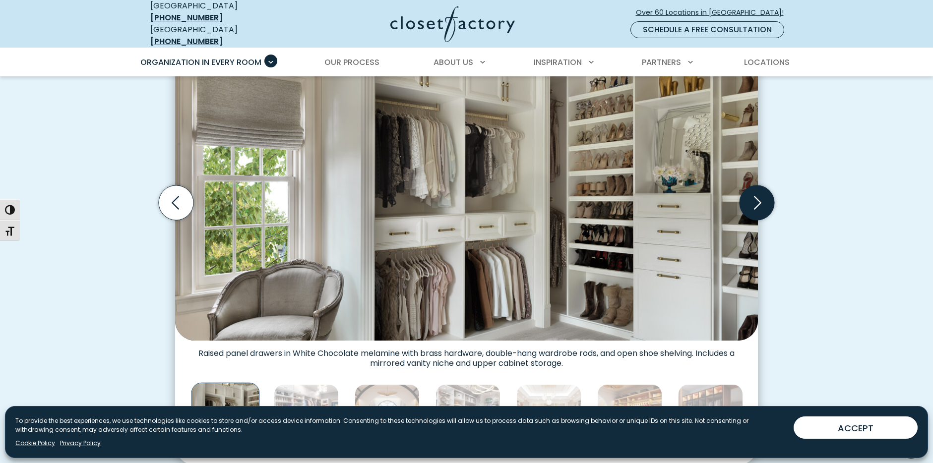
click at [754, 194] on icon "Next slide" at bounding box center [757, 203] width 35 height 35
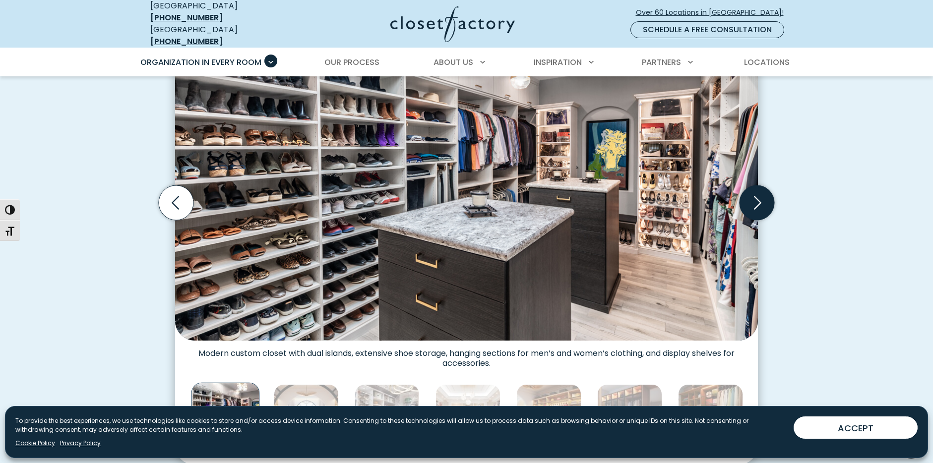
click at [754, 194] on icon "Next slide" at bounding box center [757, 203] width 35 height 35
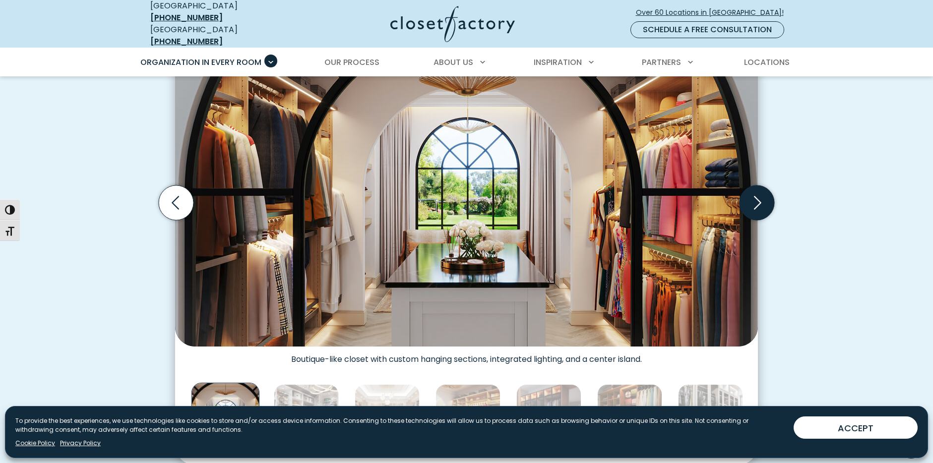
click at [754, 194] on icon "Next slide" at bounding box center [757, 203] width 35 height 35
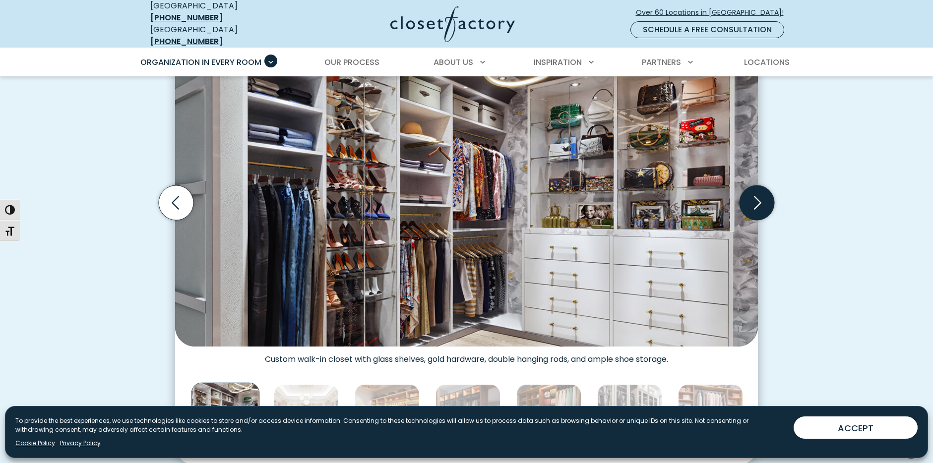
click at [754, 194] on icon "Next slide" at bounding box center [757, 203] width 35 height 35
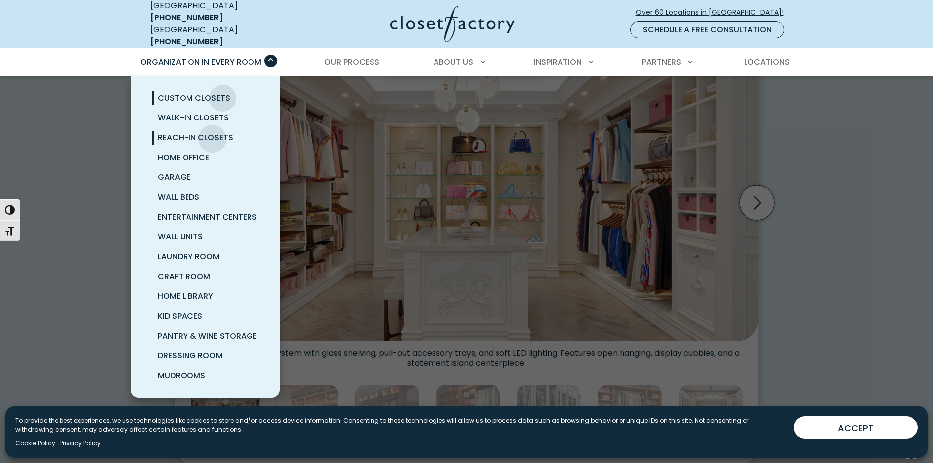
click at [212, 132] on span "Reach-In Closets" at bounding box center [195, 137] width 75 height 11
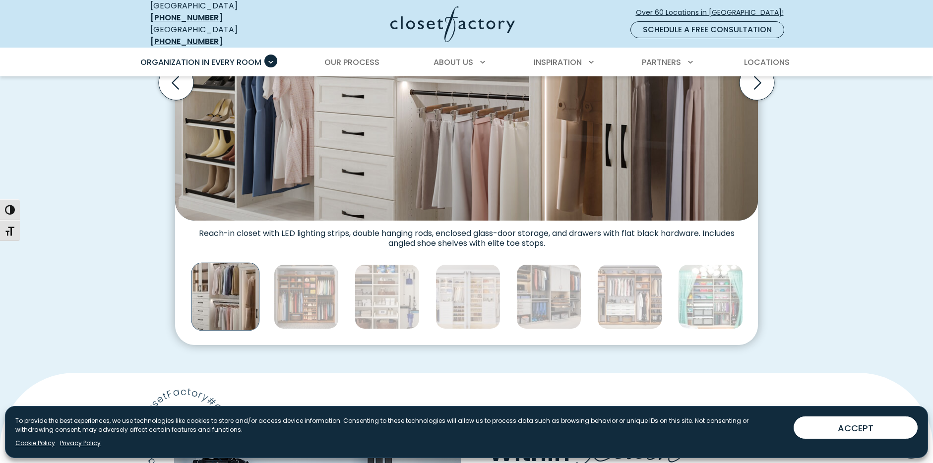
scroll to position [397, 0]
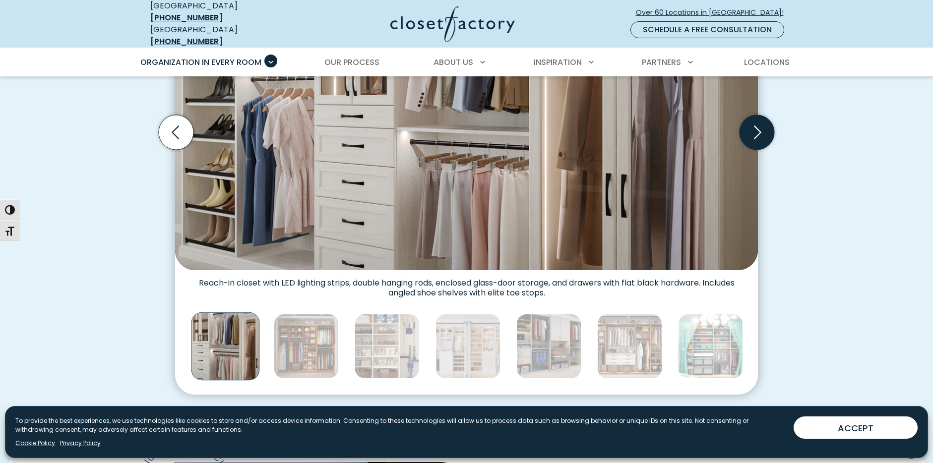
click at [762, 124] on icon "Next slide" at bounding box center [757, 132] width 35 height 35
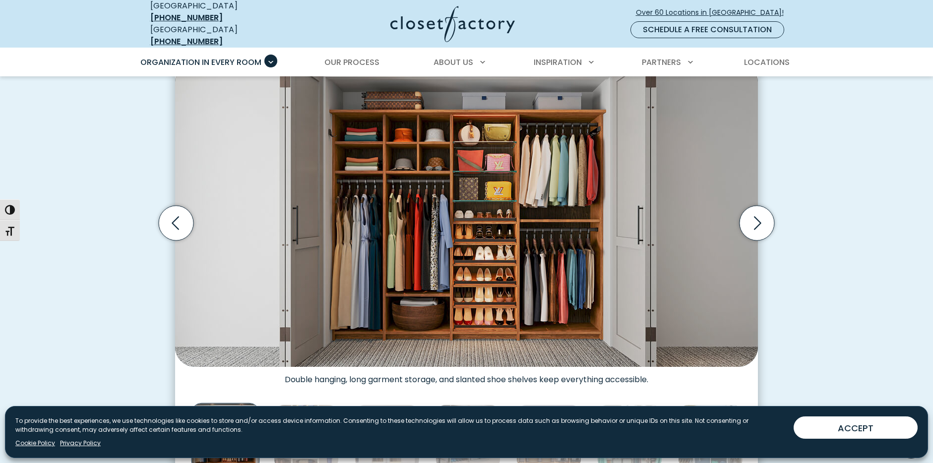
scroll to position [298, 0]
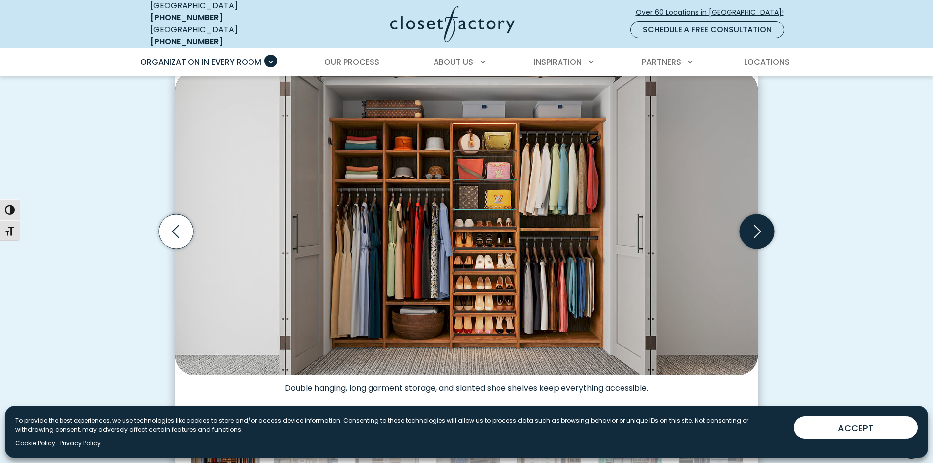
click at [754, 221] on icon "Next slide" at bounding box center [757, 231] width 35 height 35
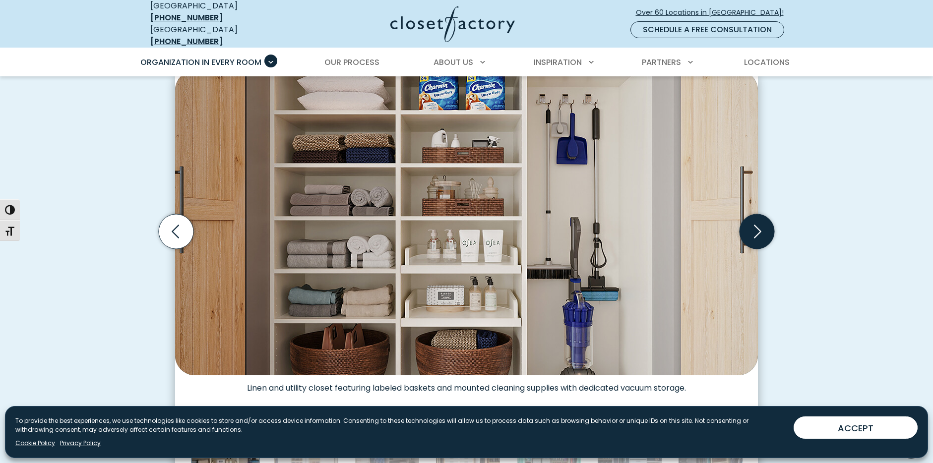
click at [754, 221] on icon "Next slide" at bounding box center [757, 231] width 35 height 35
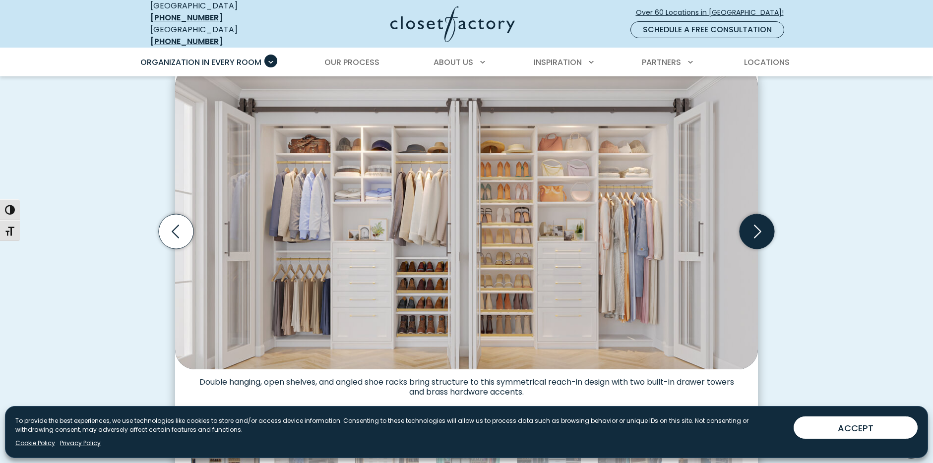
click at [754, 221] on icon "Next slide" at bounding box center [757, 231] width 35 height 35
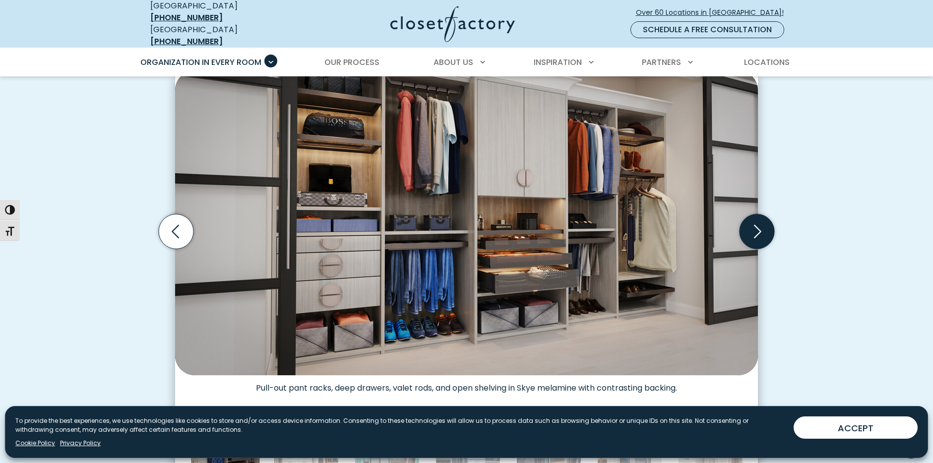
click at [754, 221] on icon "Next slide" at bounding box center [757, 231] width 35 height 35
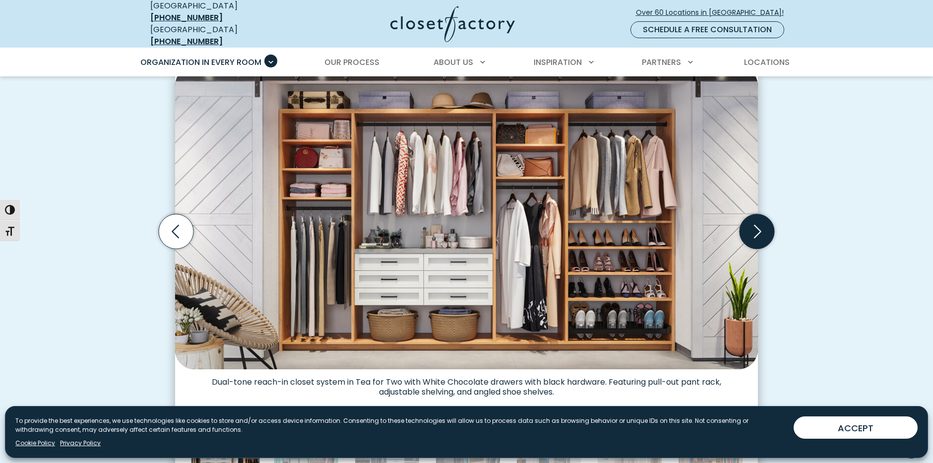
click at [754, 221] on icon "Next slide" at bounding box center [757, 231] width 35 height 35
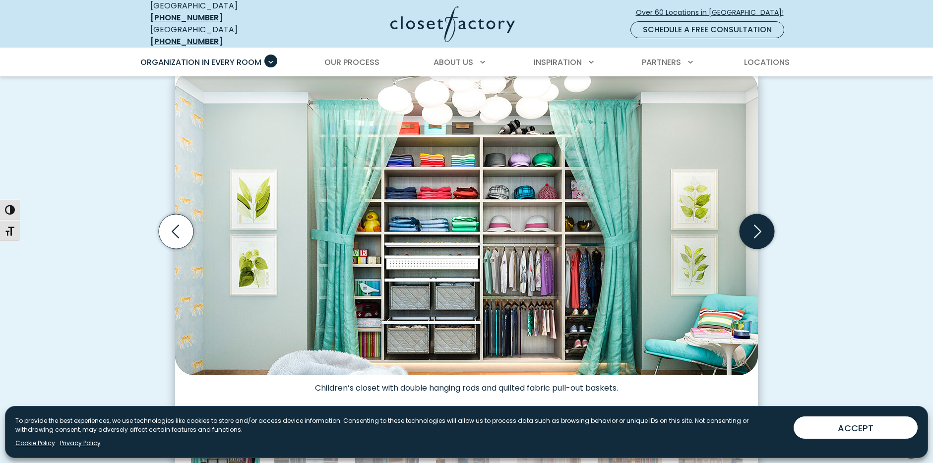
click at [754, 221] on icon "Next slide" at bounding box center [757, 231] width 35 height 35
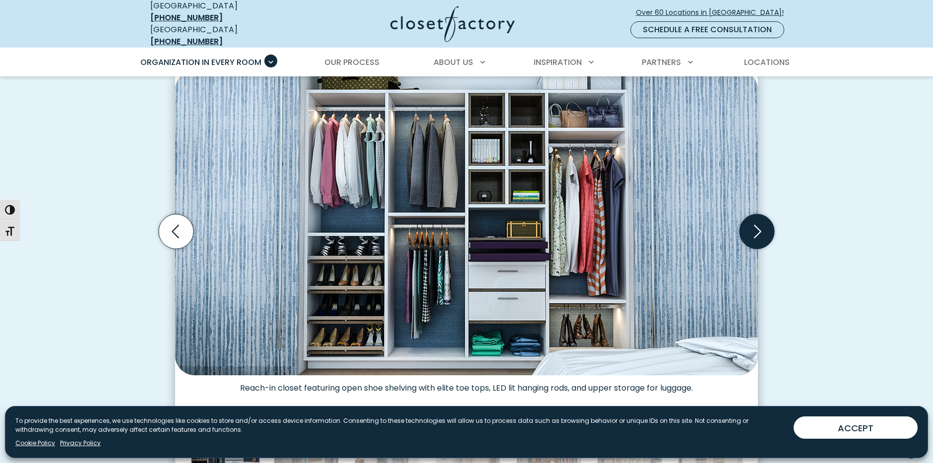
click at [754, 221] on icon "Next slide" at bounding box center [757, 231] width 35 height 35
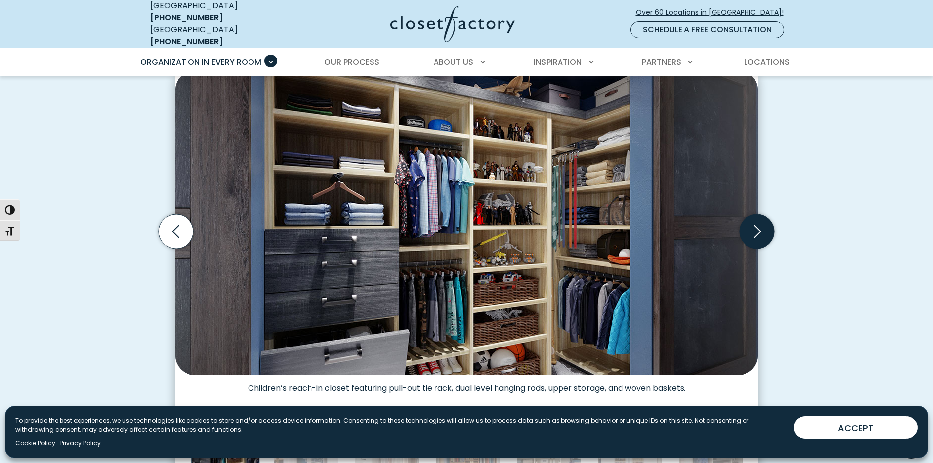
click at [754, 221] on icon "Next slide" at bounding box center [757, 231] width 35 height 35
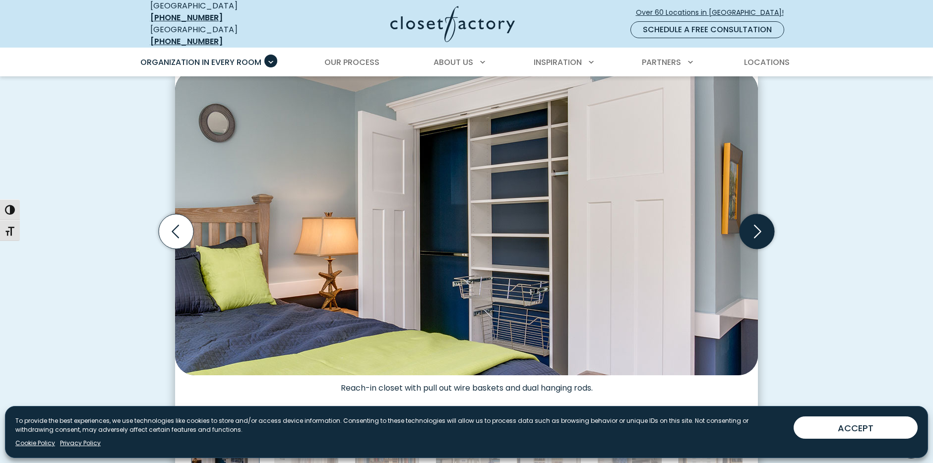
click at [754, 221] on icon "Next slide" at bounding box center [757, 231] width 35 height 35
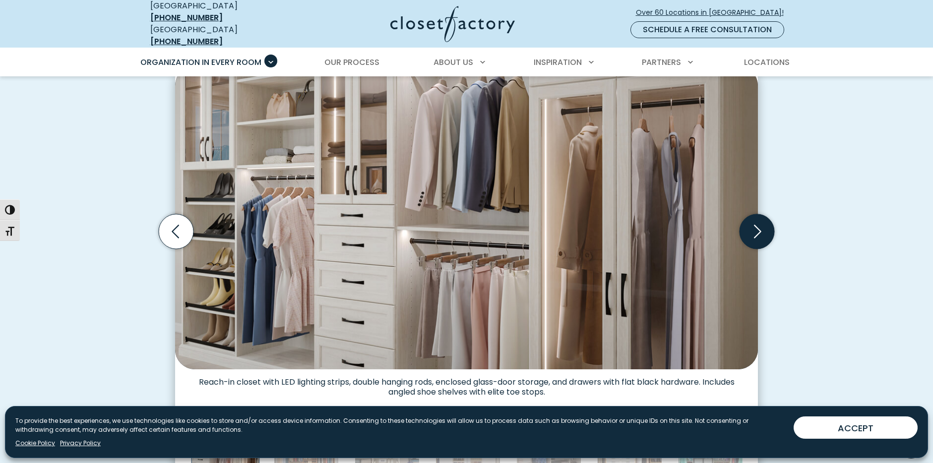
click at [754, 221] on icon "Next slide" at bounding box center [757, 231] width 35 height 35
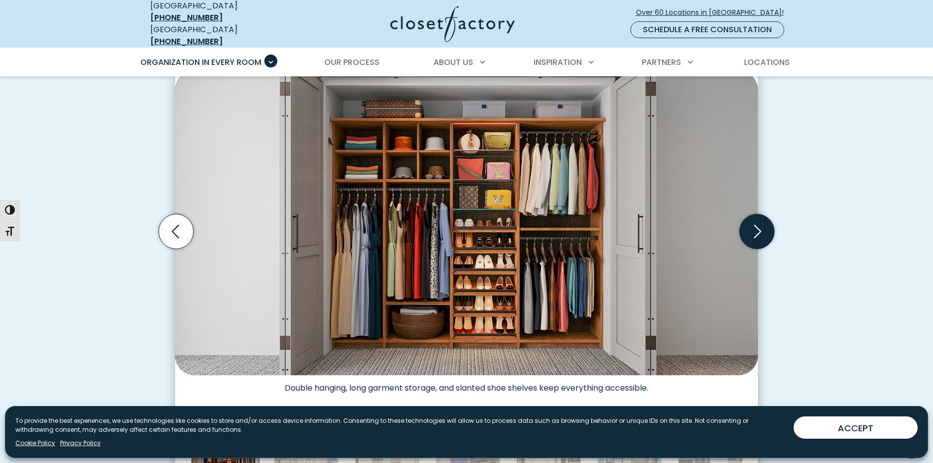
click at [754, 221] on icon "Next slide" at bounding box center [757, 231] width 35 height 35
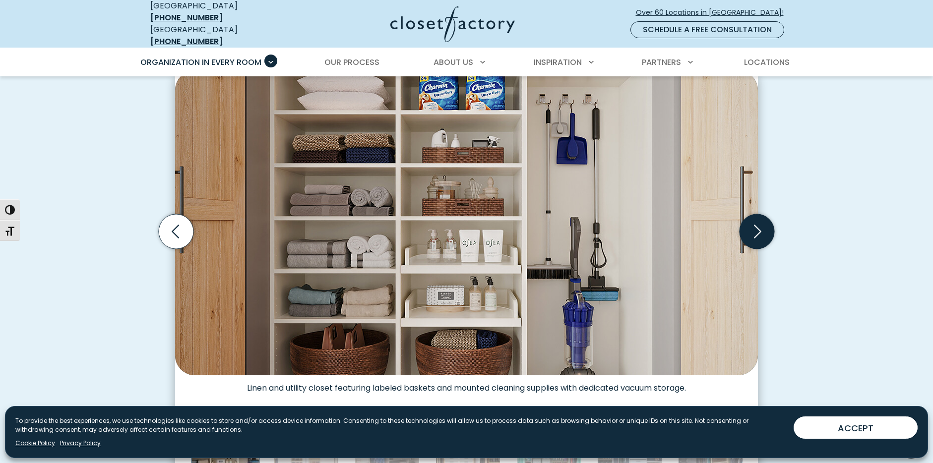
click at [754, 221] on icon "Next slide" at bounding box center [757, 231] width 35 height 35
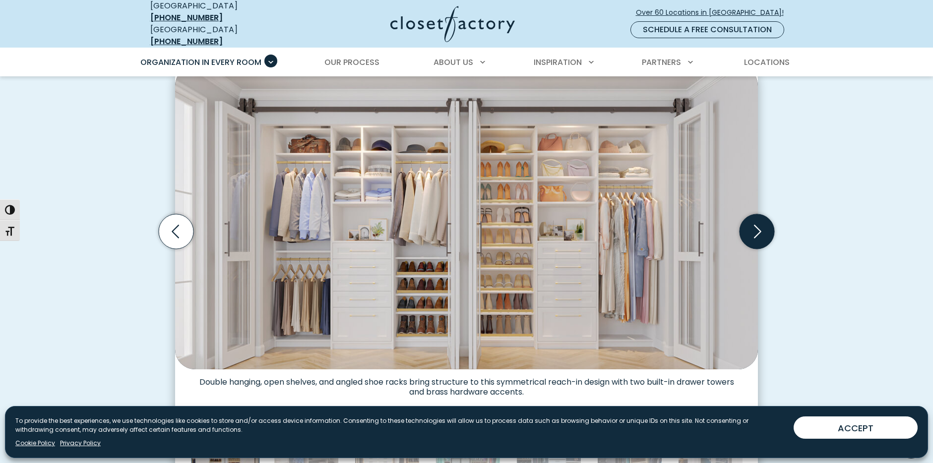
click at [754, 221] on icon "Next slide" at bounding box center [757, 231] width 35 height 35
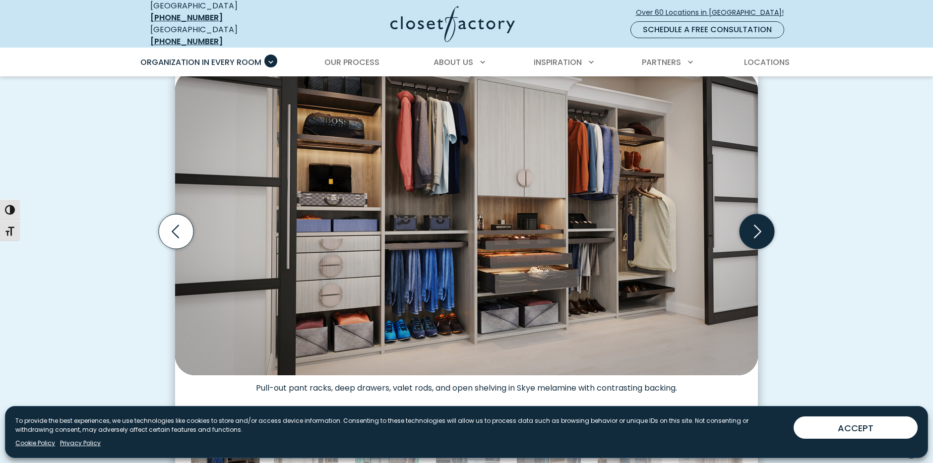
click at [754, 221] on icon "Next slide" at bounding box center [757, 231] width 35 height 35
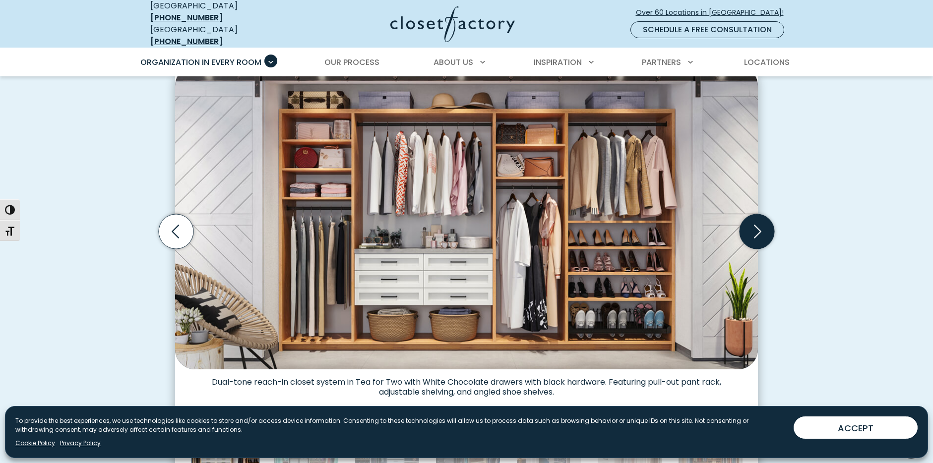
click at [754, 221] on icon "Next slide" at bounding box center [757, 231] width 35 height 35
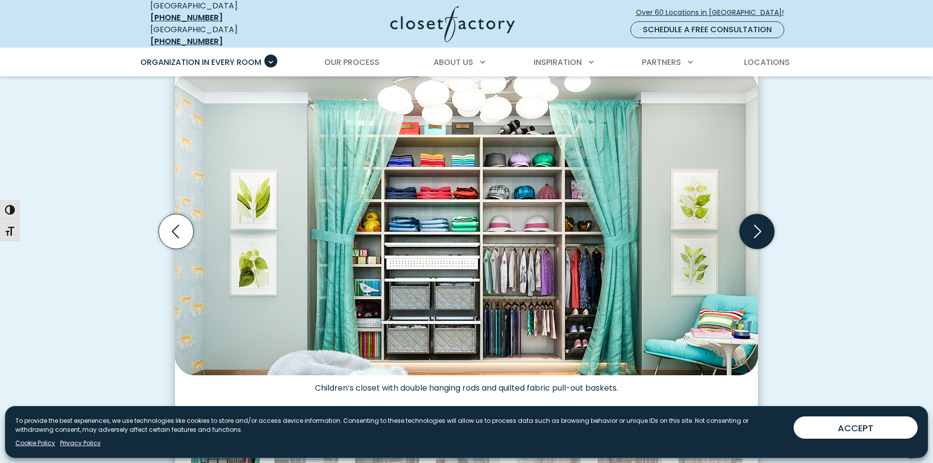
click at [754, 221] on icon "Next slide" at bounding box center [757, 231] width 35 height 35
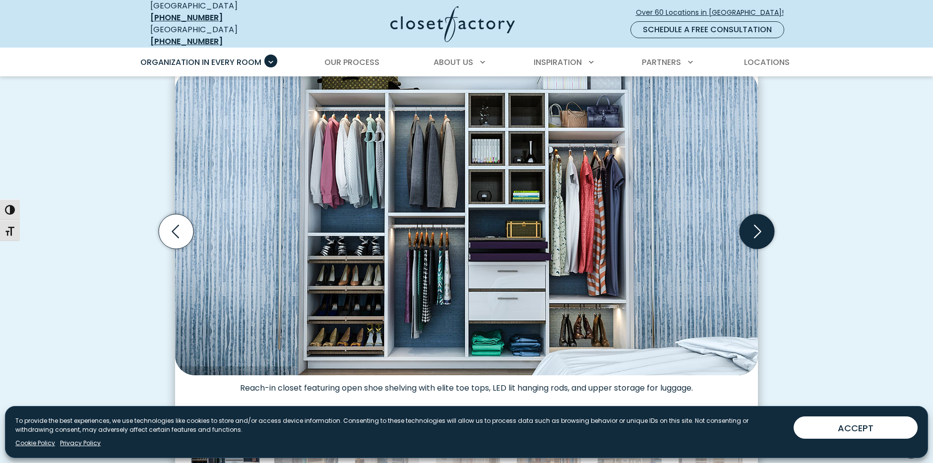
click at [754, 221] on icon "Next slide" at bounding box center [757, 231] width 35 height 35
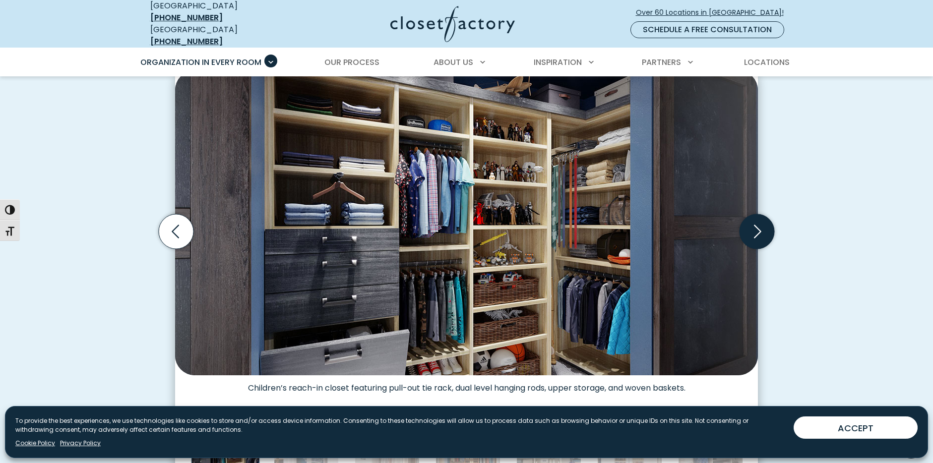
click at [754, 221] on icon "Next slide" at bounding box center [757, 231] width 35 height 35
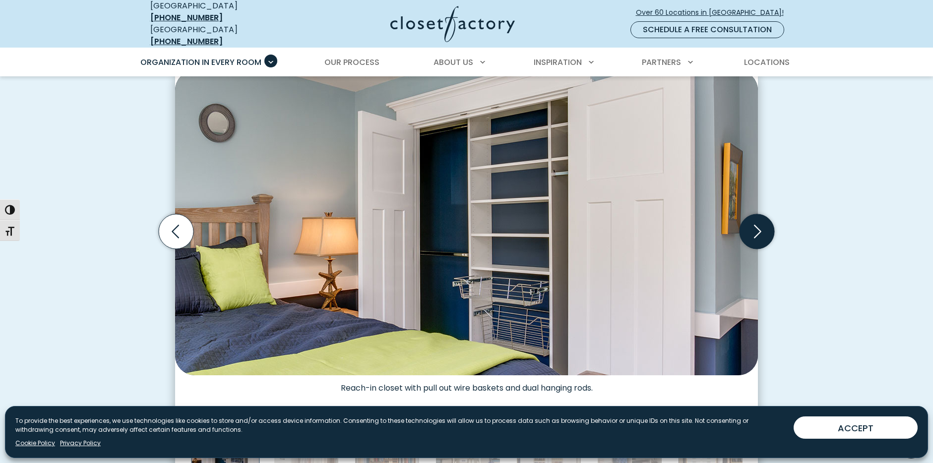
click at [754, 221] on icon "Next slide" at bounding box center [757, 231] width 35 height 35
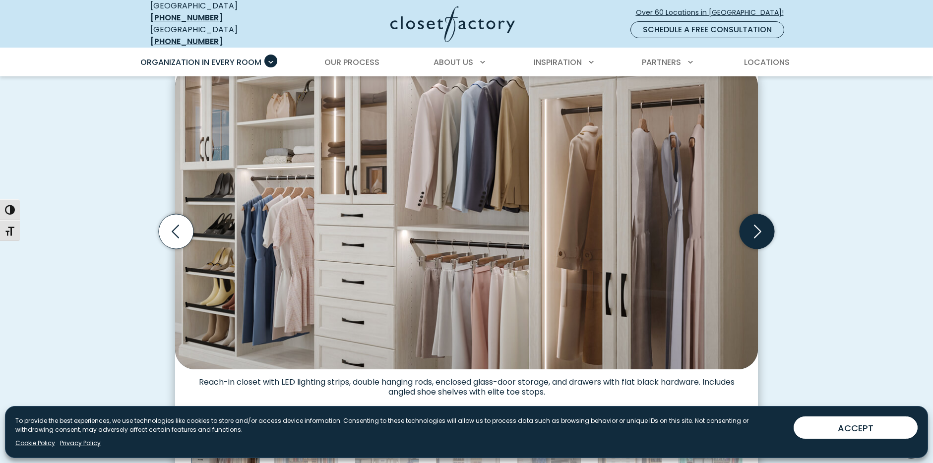
click at [754, 221] on icon "Next slide" at bounding box center [757, 231] width 35 height 35
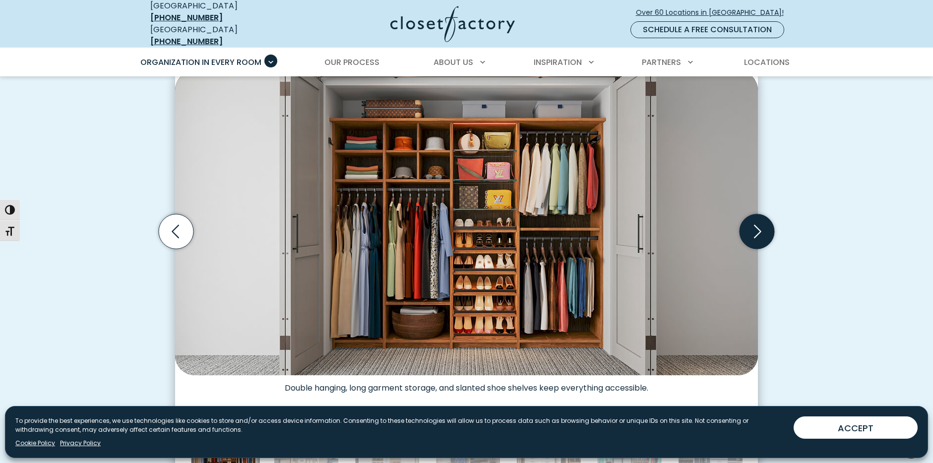
click at [754, 221] on icon "Next slide" at bounding box center [757, 231] width 35 height 35
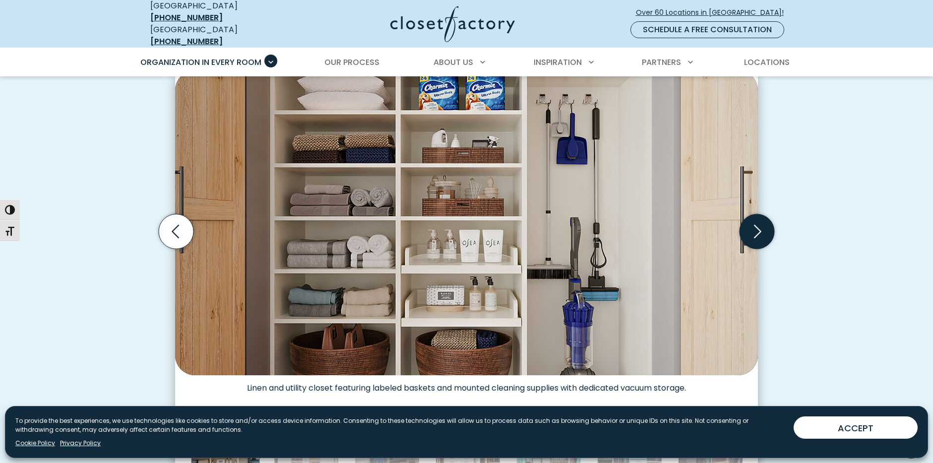
click at [754, 221] on icon "Next slide" at bounding box center [757, 231] width 35 height 35
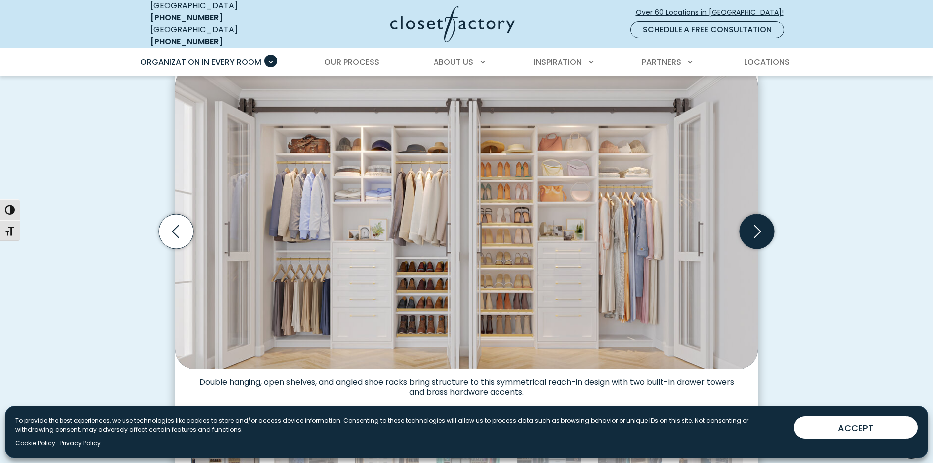
click at [754, 221] on icon "Next slide" at bounding box center [757, 231] width 35 height 35
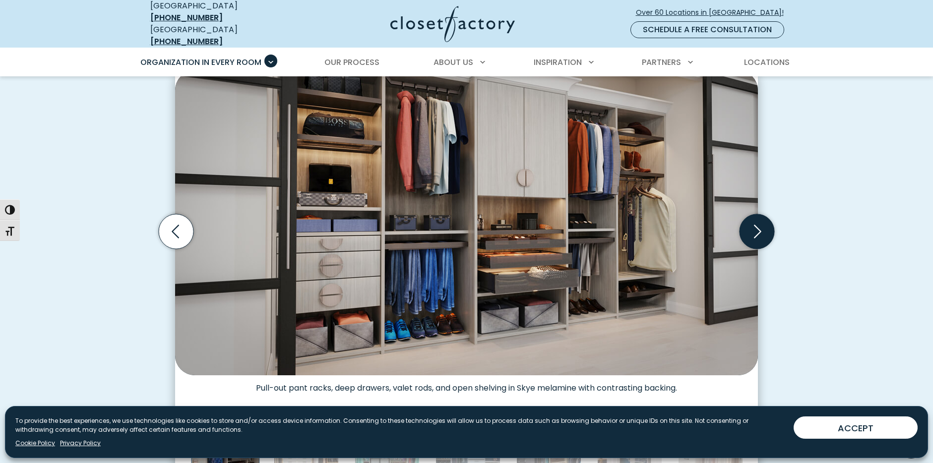
click at [754, 221] on icon "Next slide" at bounding box center [757, 231] width 35 height 35
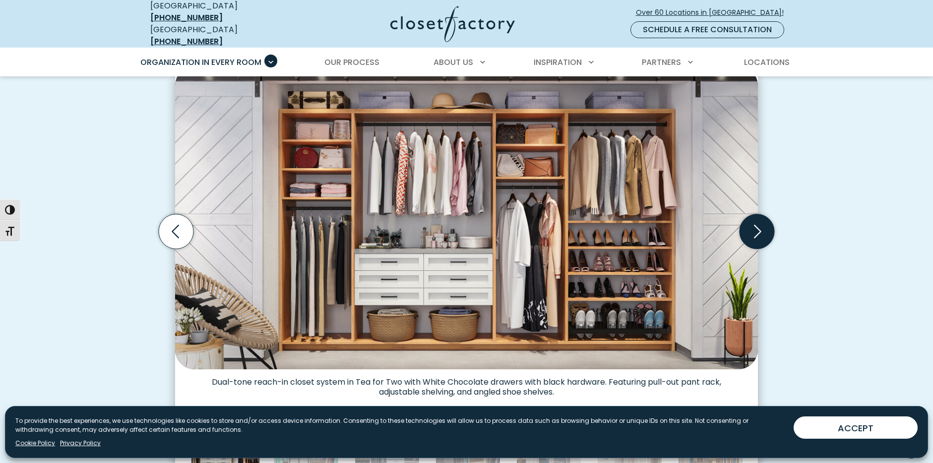
click at [754, 221] on icon "Next slide" at bounding box center [757, 231] width 35 height 35
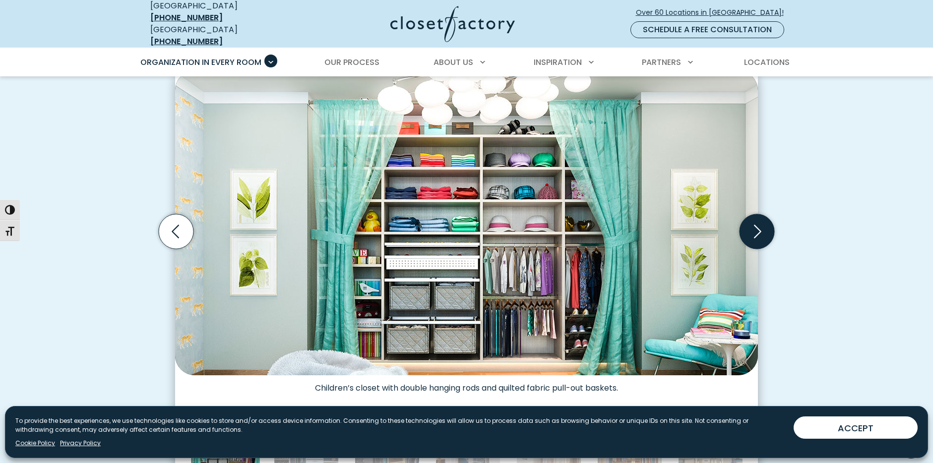
click at [754, 221] on icon "Next slide" at bounding box center [757, 231] width 35 height 35
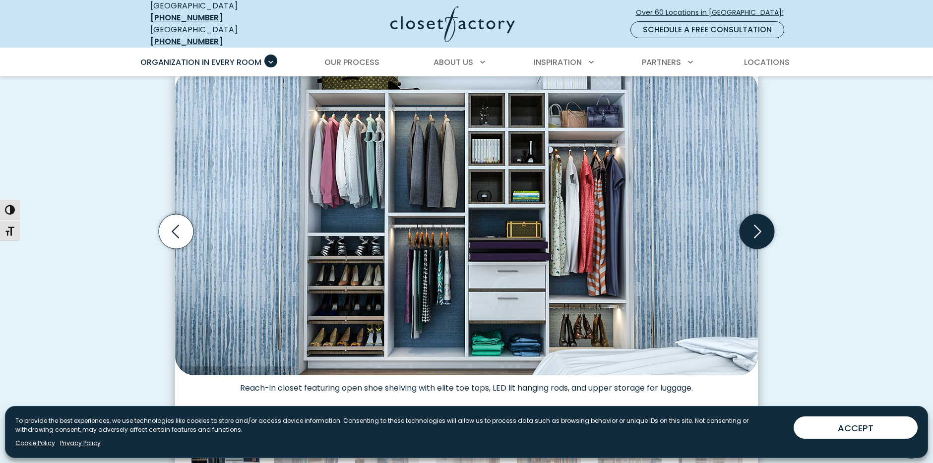
click at [754, 221] on icon "Next slide" at bounding box center [757, 231] width 35 height 35
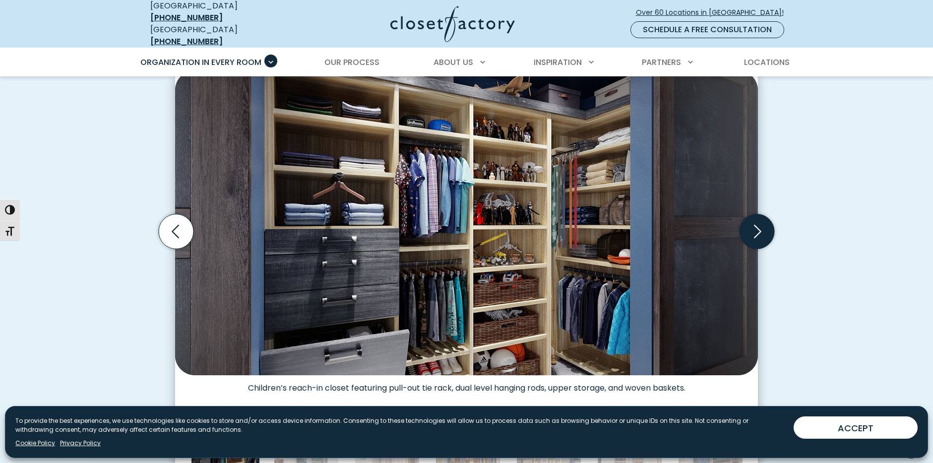
click at [754, 221] on icon "Next slide" at bounding box center [757, 231] width 35 height 35
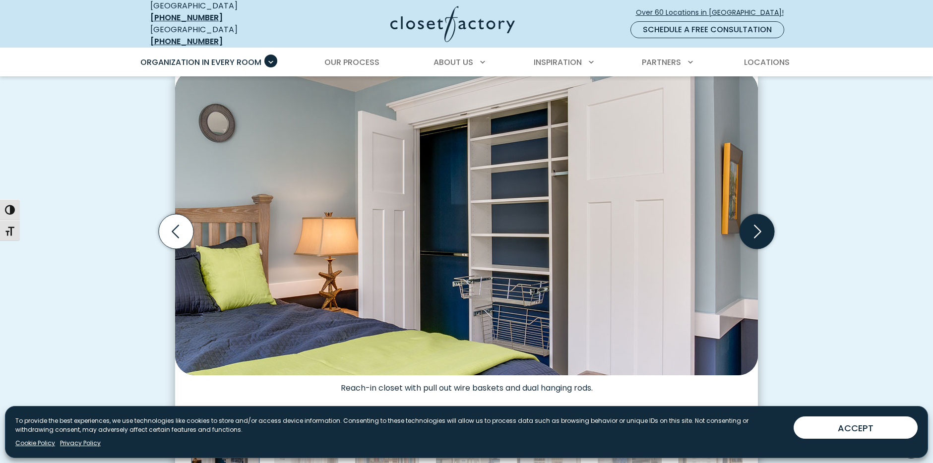
click at [754, 221] on icon "Next slide" at bounding box center [757, 231] width 35 height 35
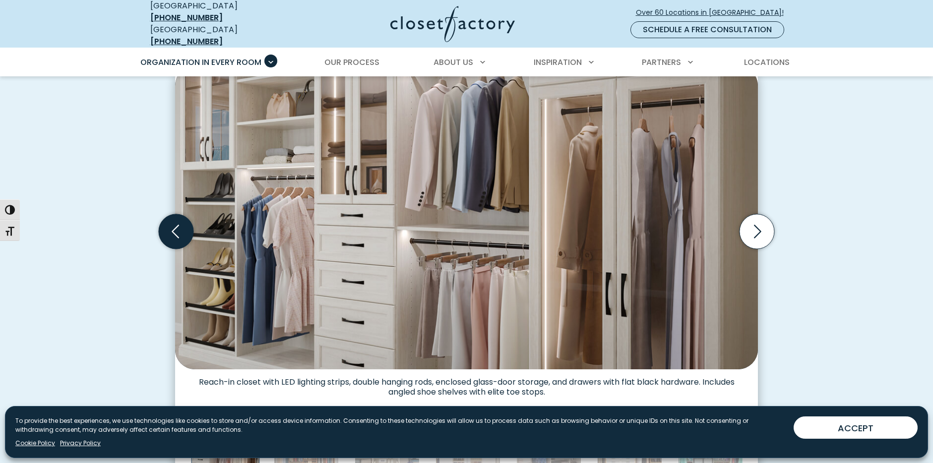
click at [173, 225] on icon "Previous slide" at bounding box center [175, 231] width 7 height 13
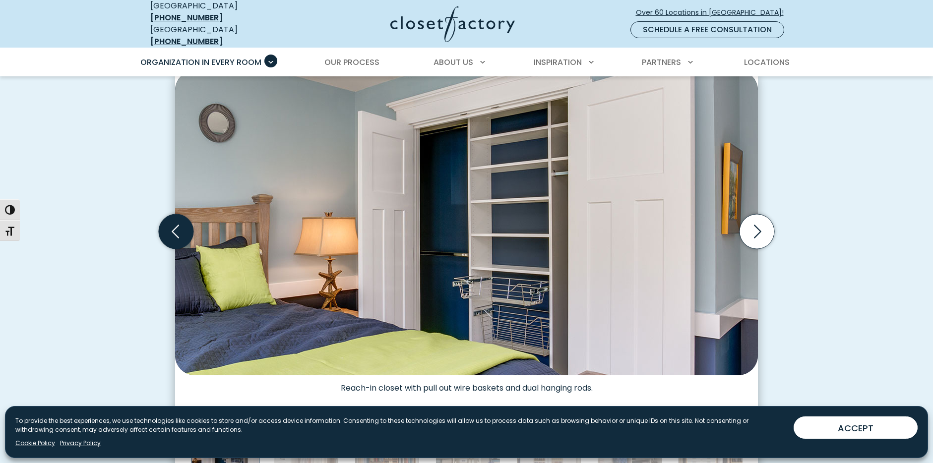
click at [173, 225] on icon "Previous slide" at bounding box center [175, 231] width 7 height 13
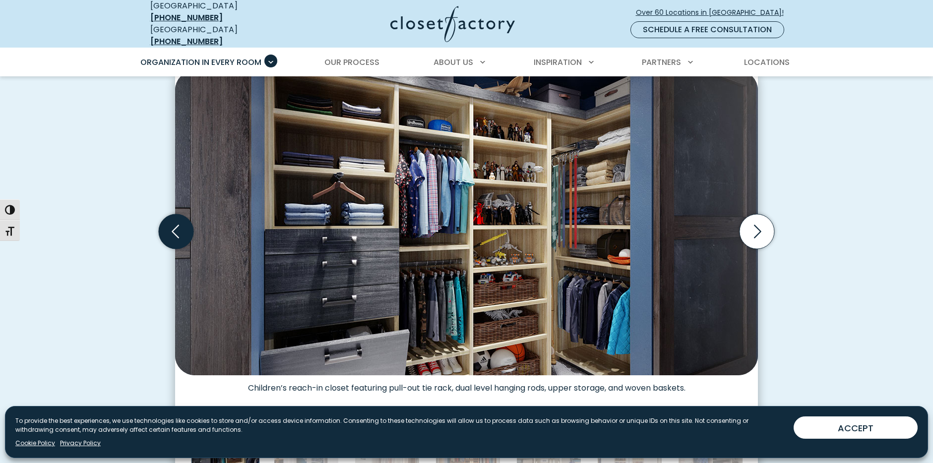
click at [173, 225] on icon "Previous slide" at bounding box center [175, 231] width 7 height 13
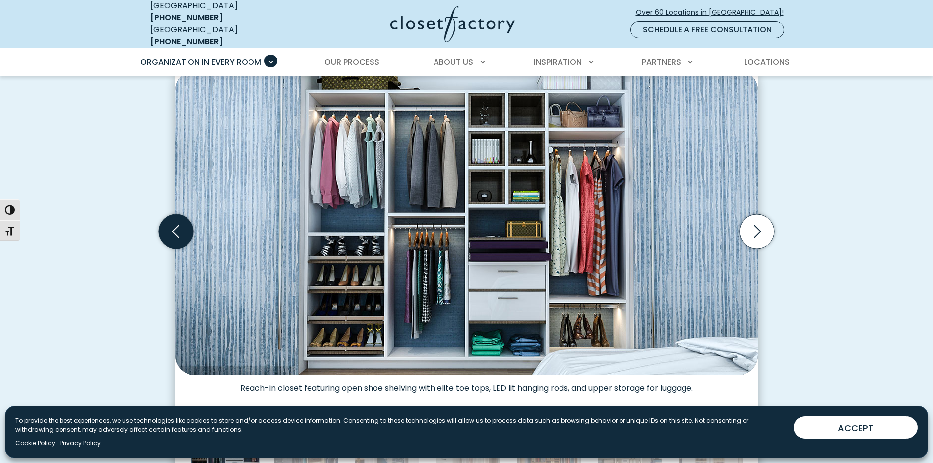
click at [173, 225] on icon "Previous slide" at bounding box center [175, 231] width 7 height 13
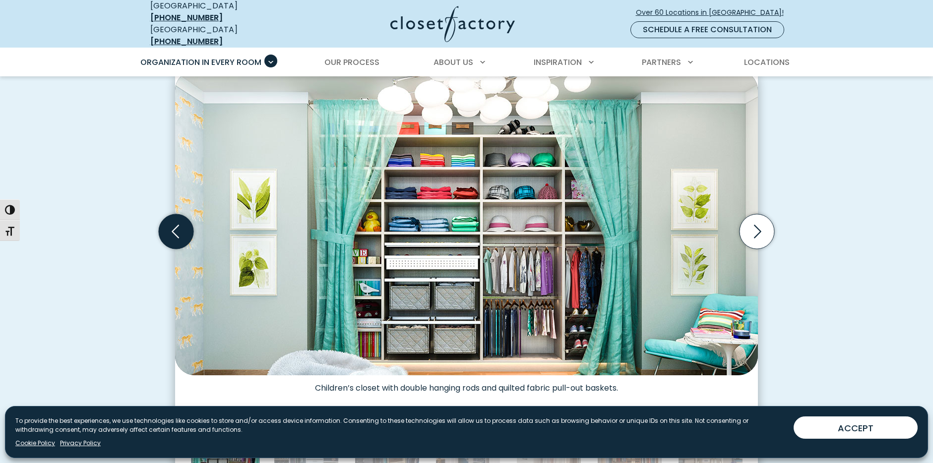
click at [173, 225] on icon "Previous slide" at bounding box center [175, 231] width 7 height 13
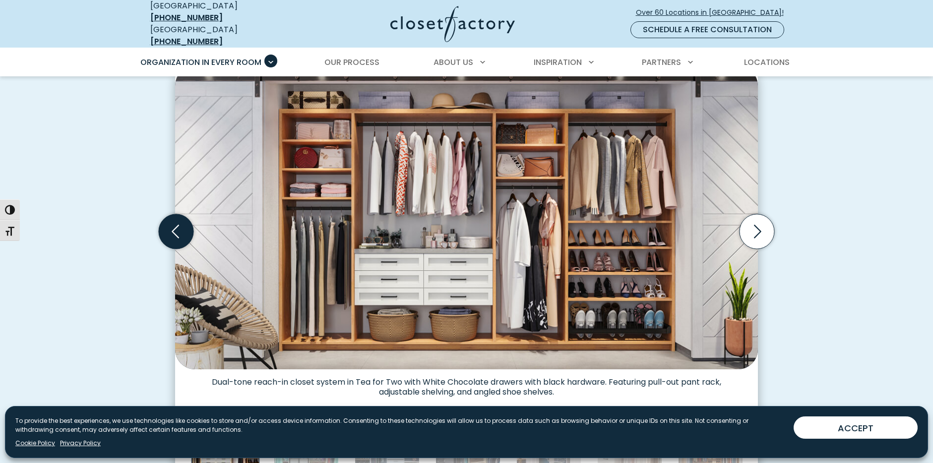
click at [173, 225] on icon "Previous slide" at bounding box center [175, 231] width 7 height 13
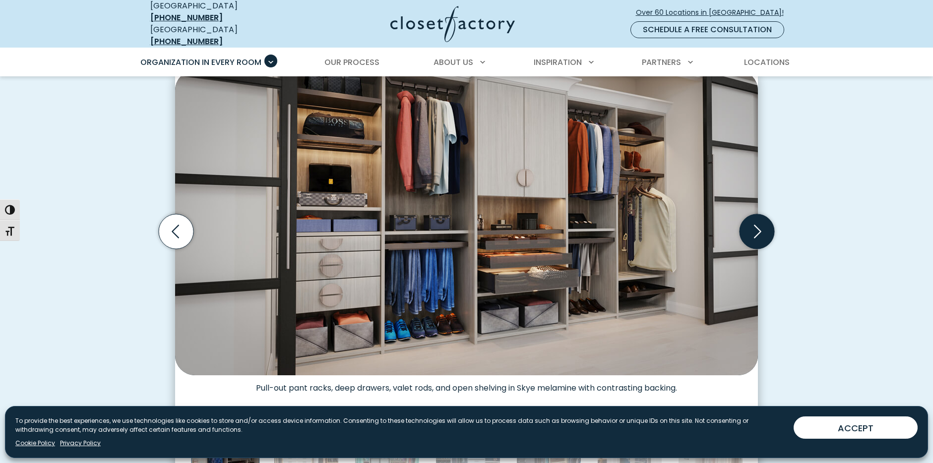
click at [759, 224] on icon "Next slide" at bounding box center [757, 231] width 35 height 35
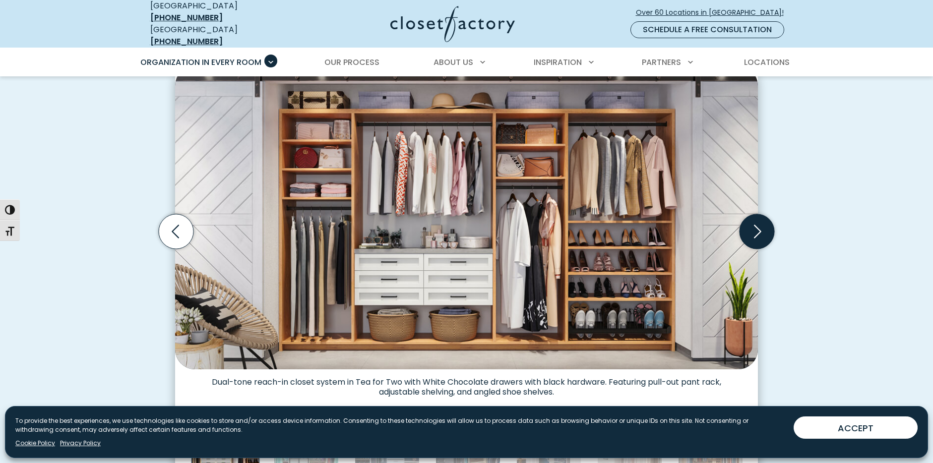
click at [753, 223] on icon "Next slide" at bounding box center [757, 231] width 35 height 35
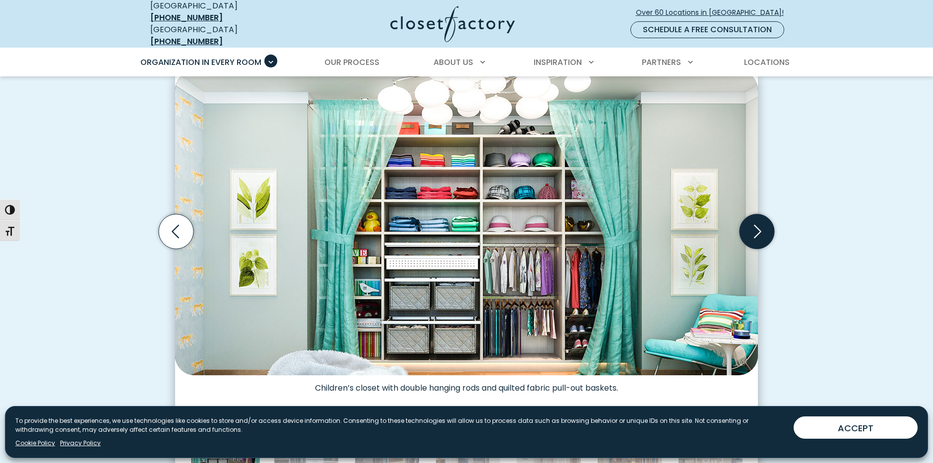
click at [753, 223] on icon "Next slide" at bounding box center [757, 231] width 35 height 35
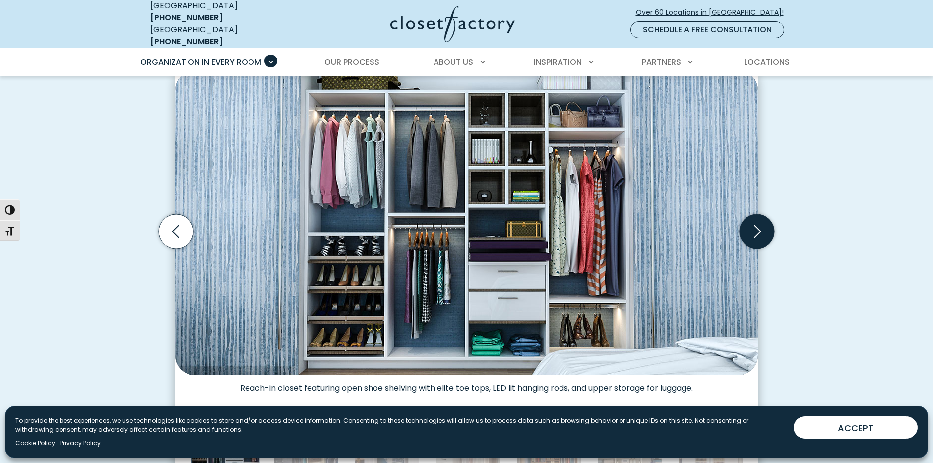
click at [753, 223] on icon "Next slide" at bounding box center [757, 231] width 35 height 35
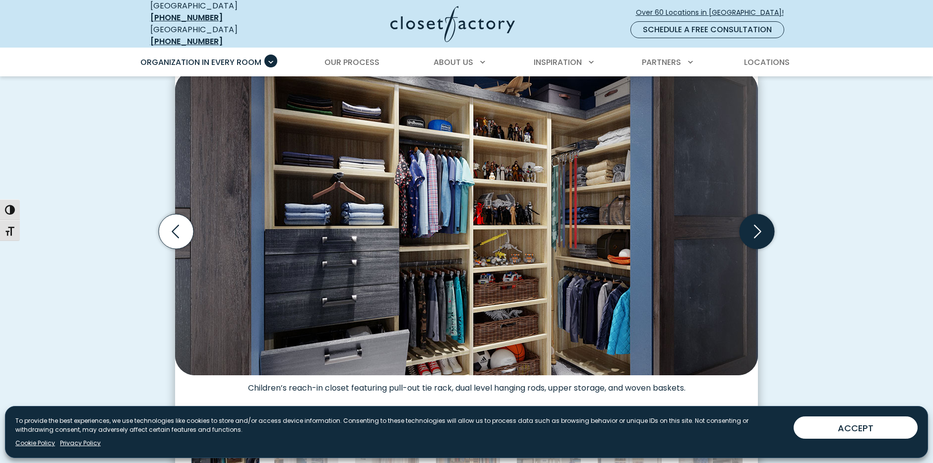
click at [753, 223] on icon "Next slide" at bounding box center [757, 231] width 35 height 35
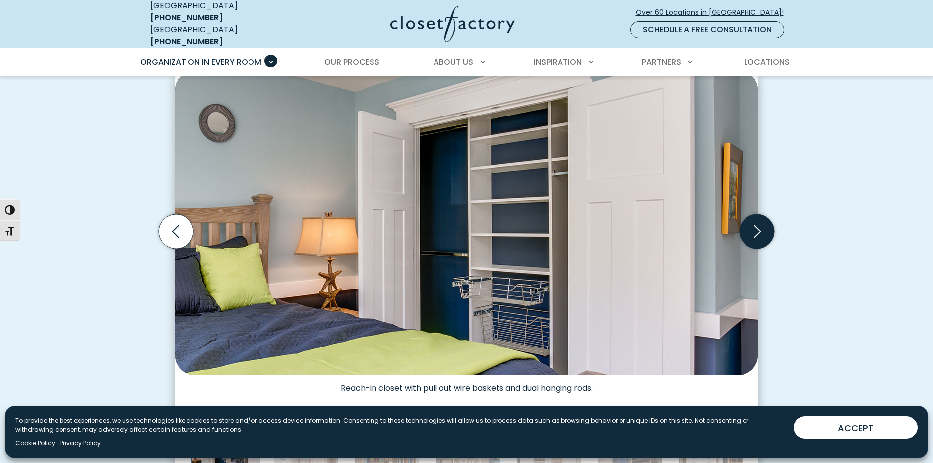
click at [753, 223] on icon "Next slide" at bounding box center [757, 231] width 35 height 35
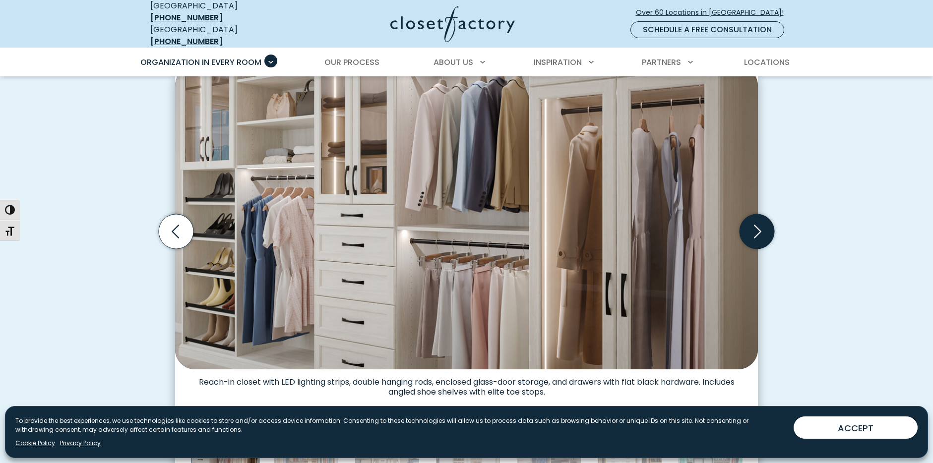
click at [753, 223] on icon "Next slide" at bounding box center [757, 231] width 35 height 35
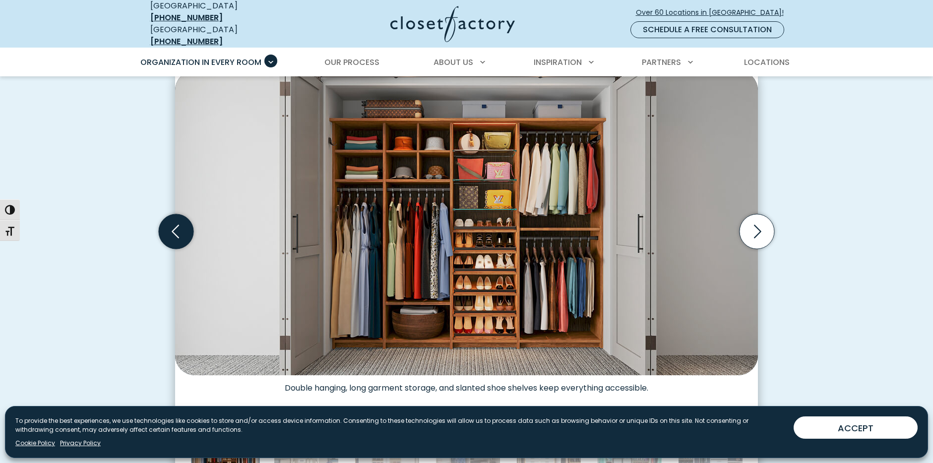
click at [178, 224] on icon "Previous slide" at bounding box center [176, 231] width 35 height 35
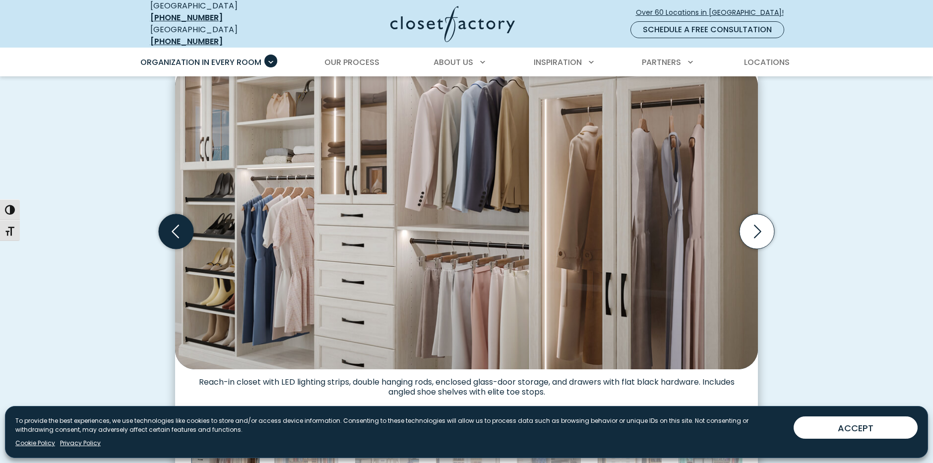
click at [178, 224] on icon "Previous slide" at bounding box center [176, 231] width 35 height 35
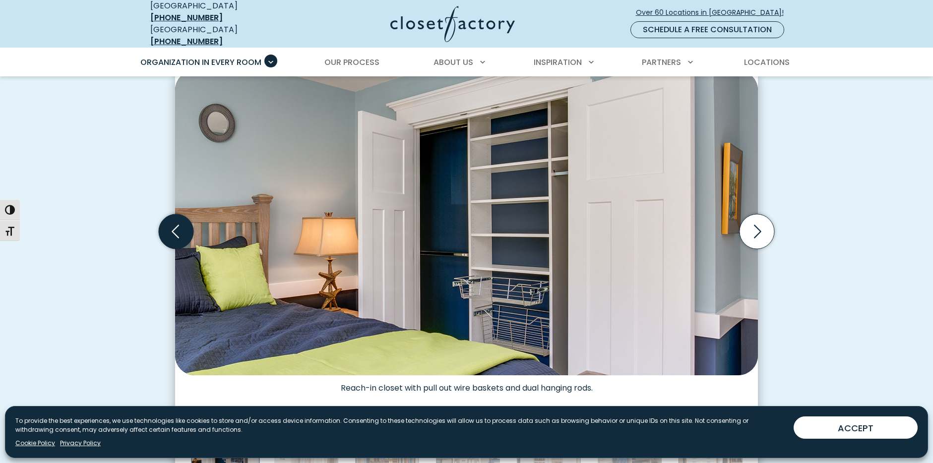
click at [178, 224] on icon "Previous slide" at bounding box center [176, 231] width 35 height 35
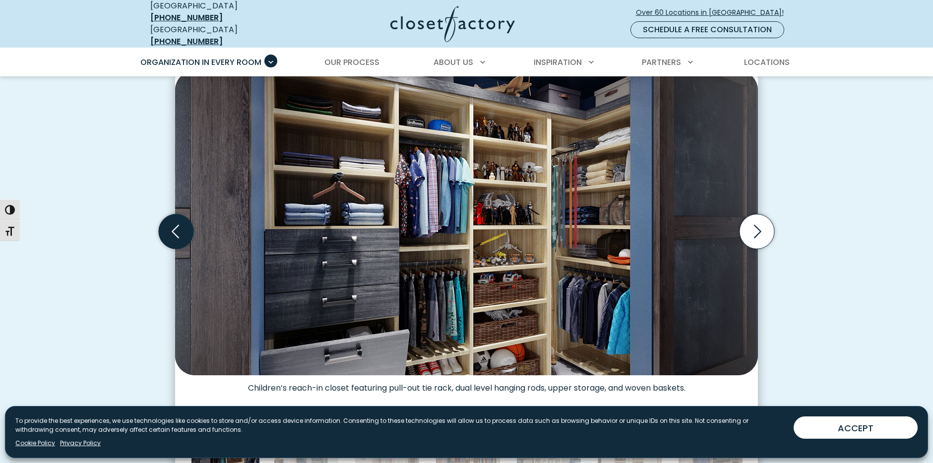
click at [178, 224] on icon "Previous slide" at bounding box center [176, 231] width 35 height 35
